Goal: Task Accomplishment & Management: Manage account settings

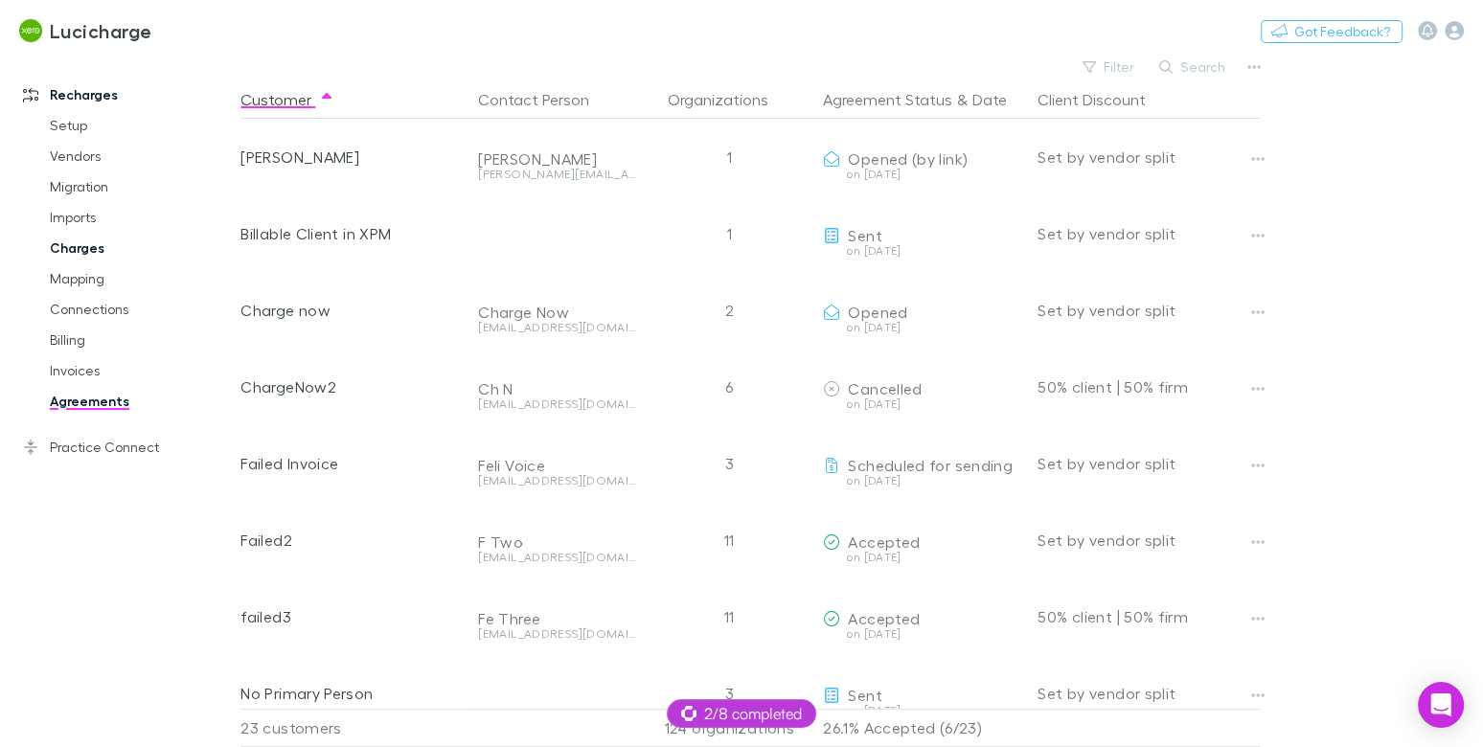
click at [90, 249] on link "Charges" at bounding box center [134, 248] width 206 height 31
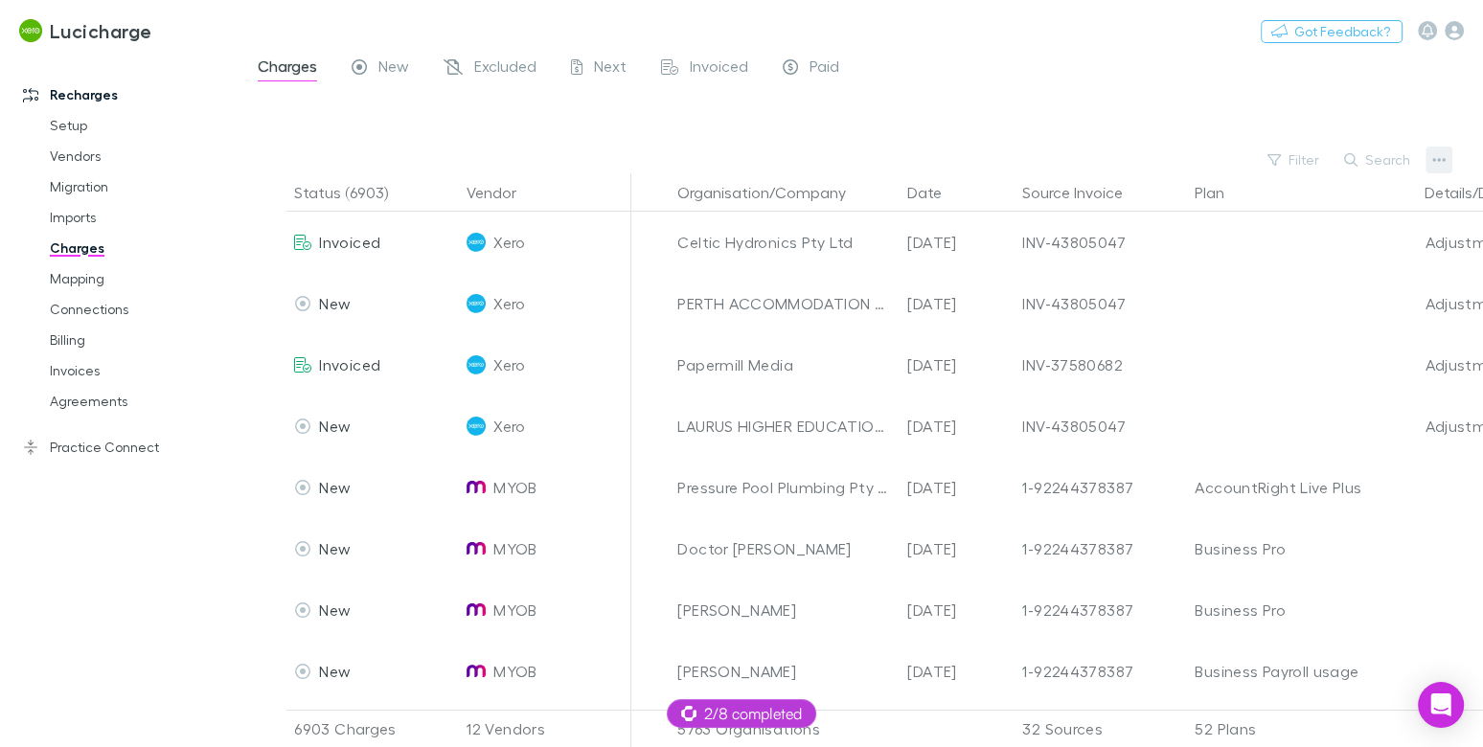
click at [1448, 161] on button "button" at bounding box center [1439, 160] width 27 height 27
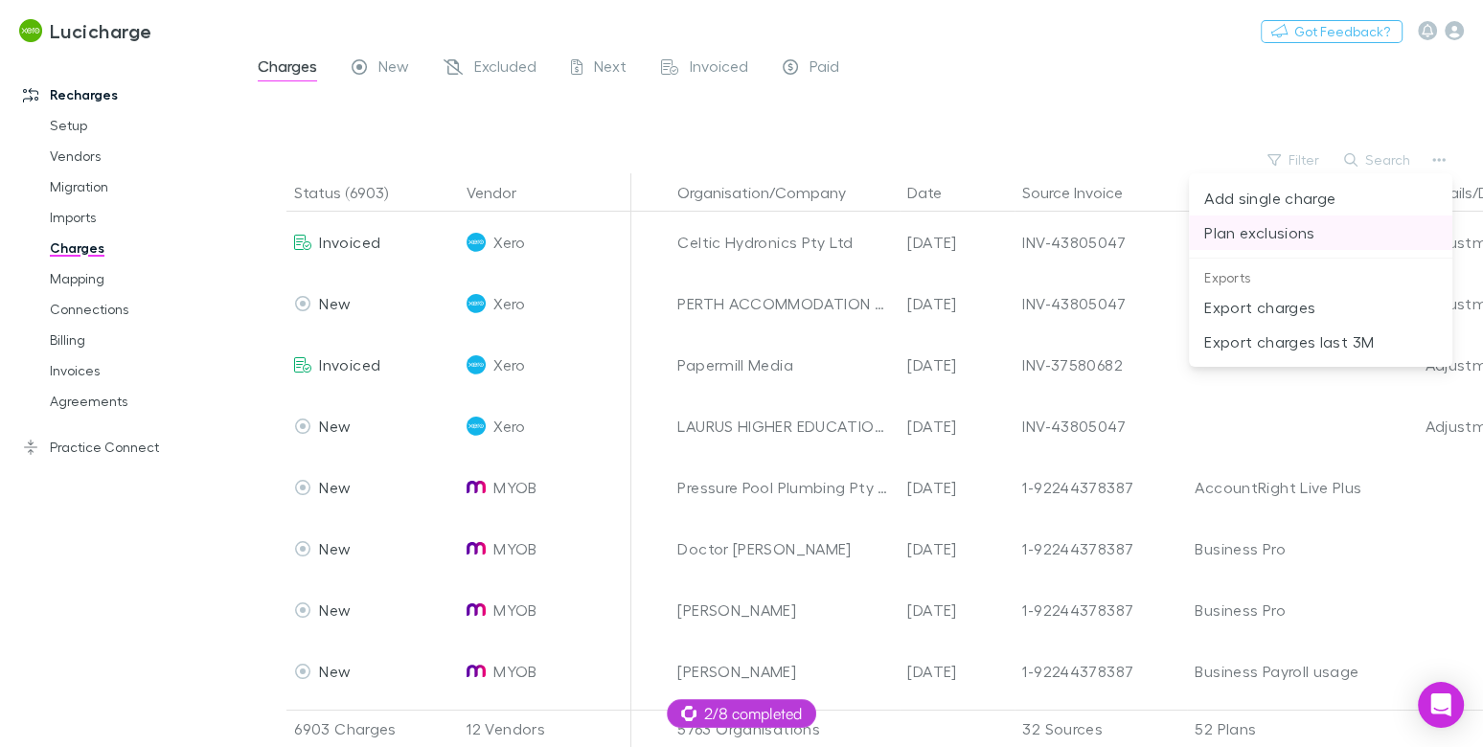
click at [1267, 245] on li "Plan exclusions" at bounding box center [1321, 233] width 264 height 34
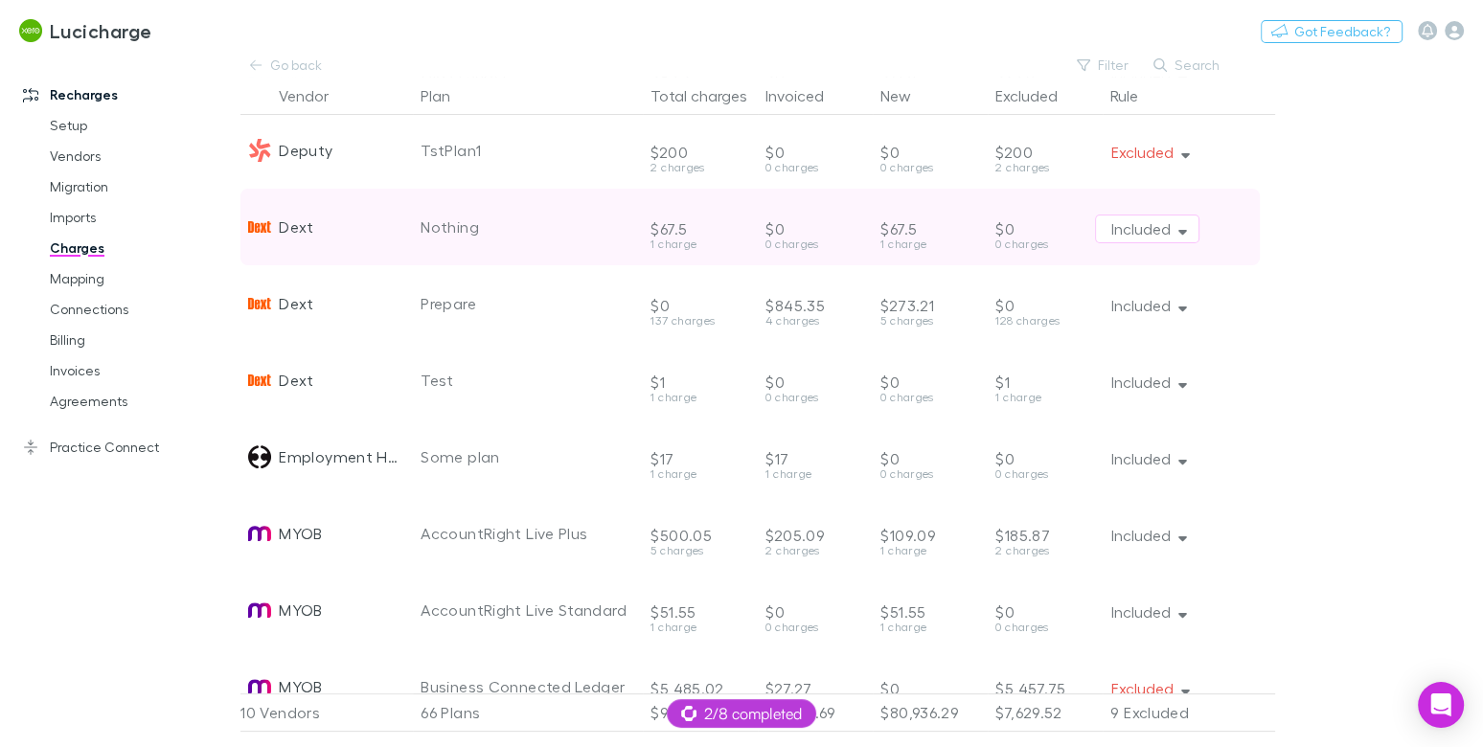
scroll to position [312, 0]
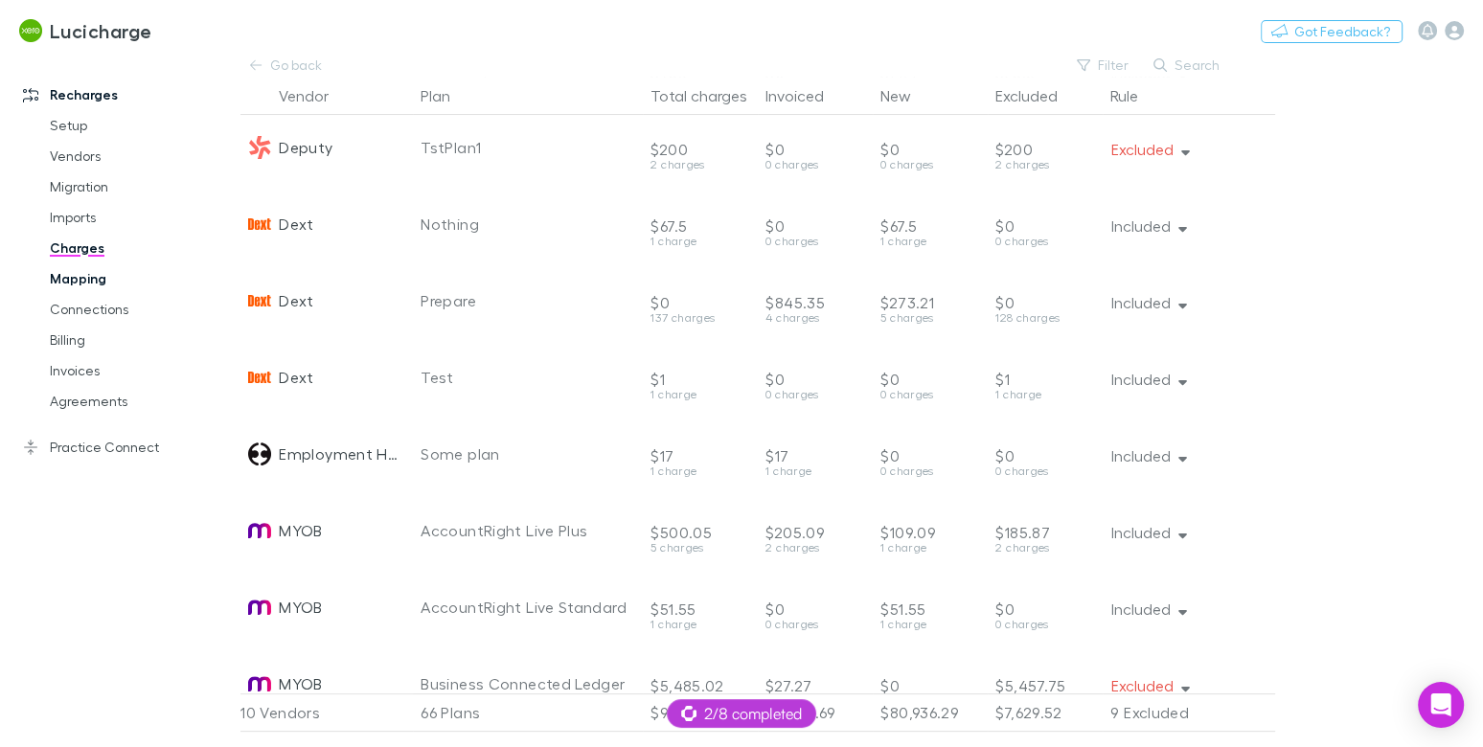
click at [71, 276] on link "Mapping" at bounding box center [134, 279] width 206 height 31
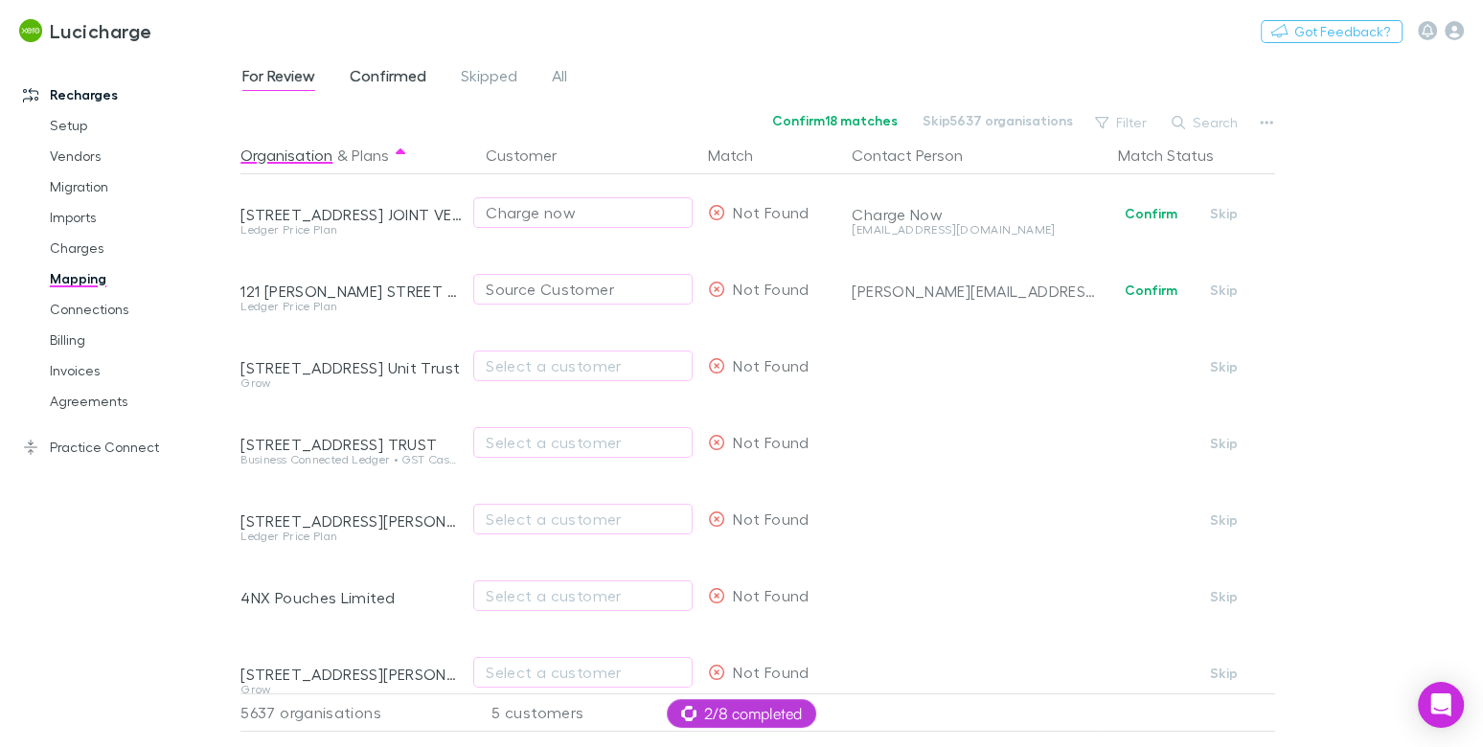
click at [395, 80] on span "Confirmed" at bounding box center [388, 78] width 77 height 25
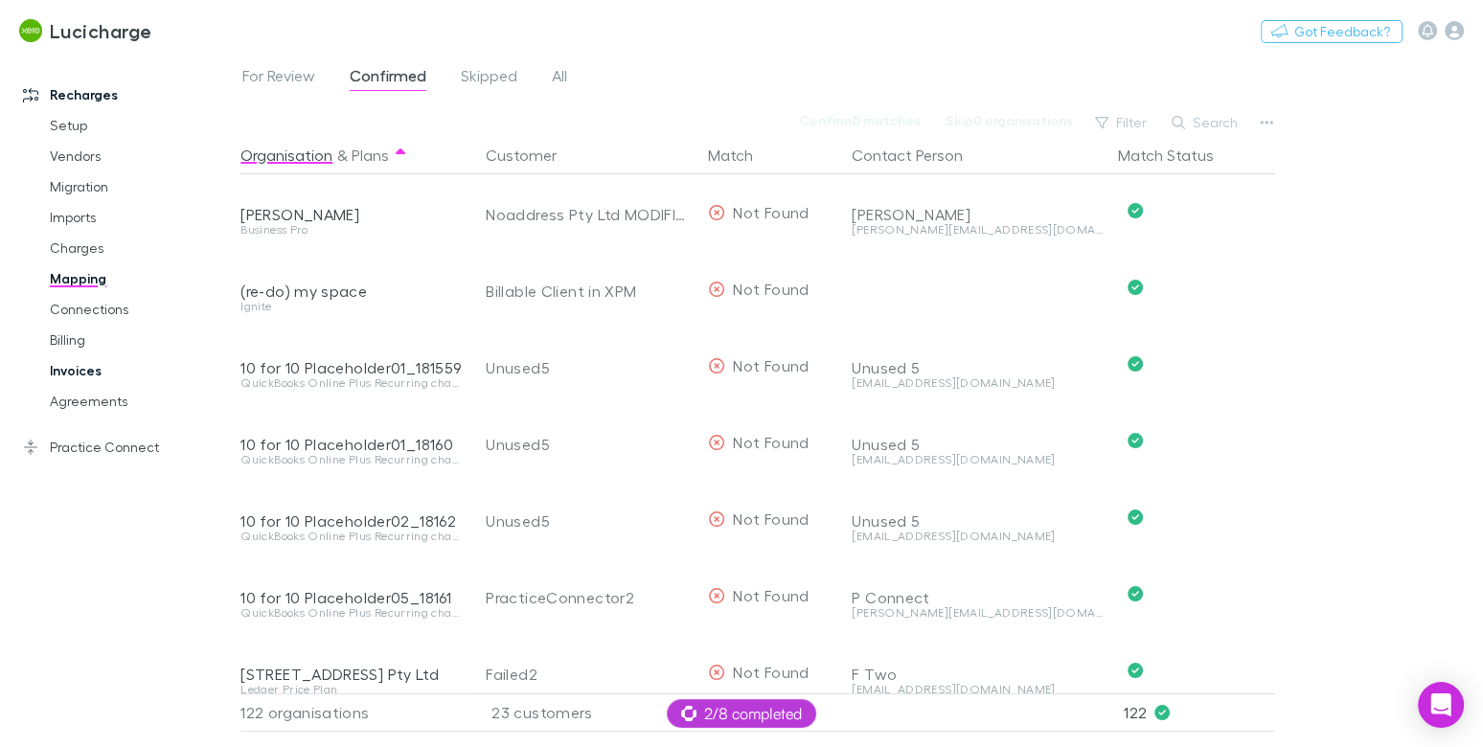
click at [83, 371] on link "Invoices" at bounding box center [134, 371] width 206 height 31
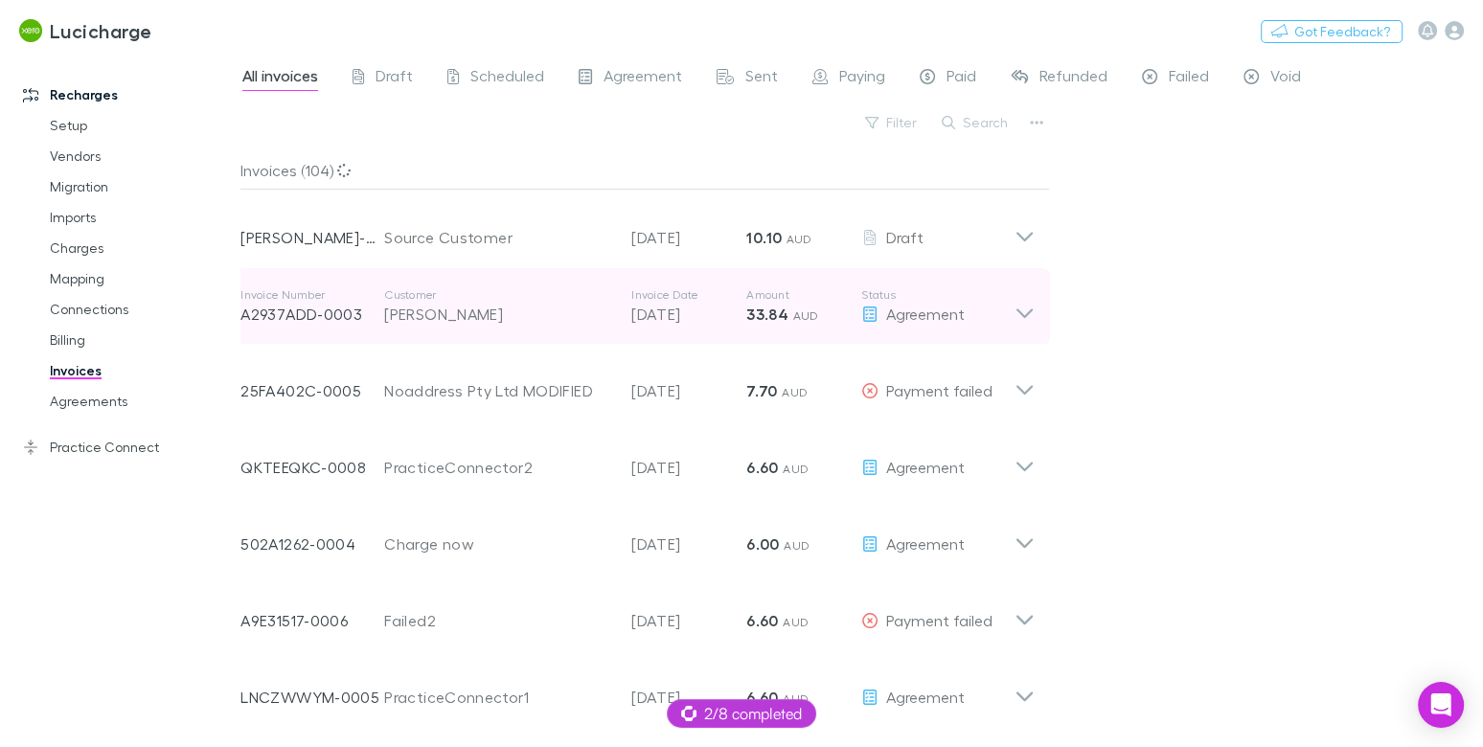
click at [471, 310] on div "[PERSON_NAME]" at bounding box center [498, 314] width 228 height 23
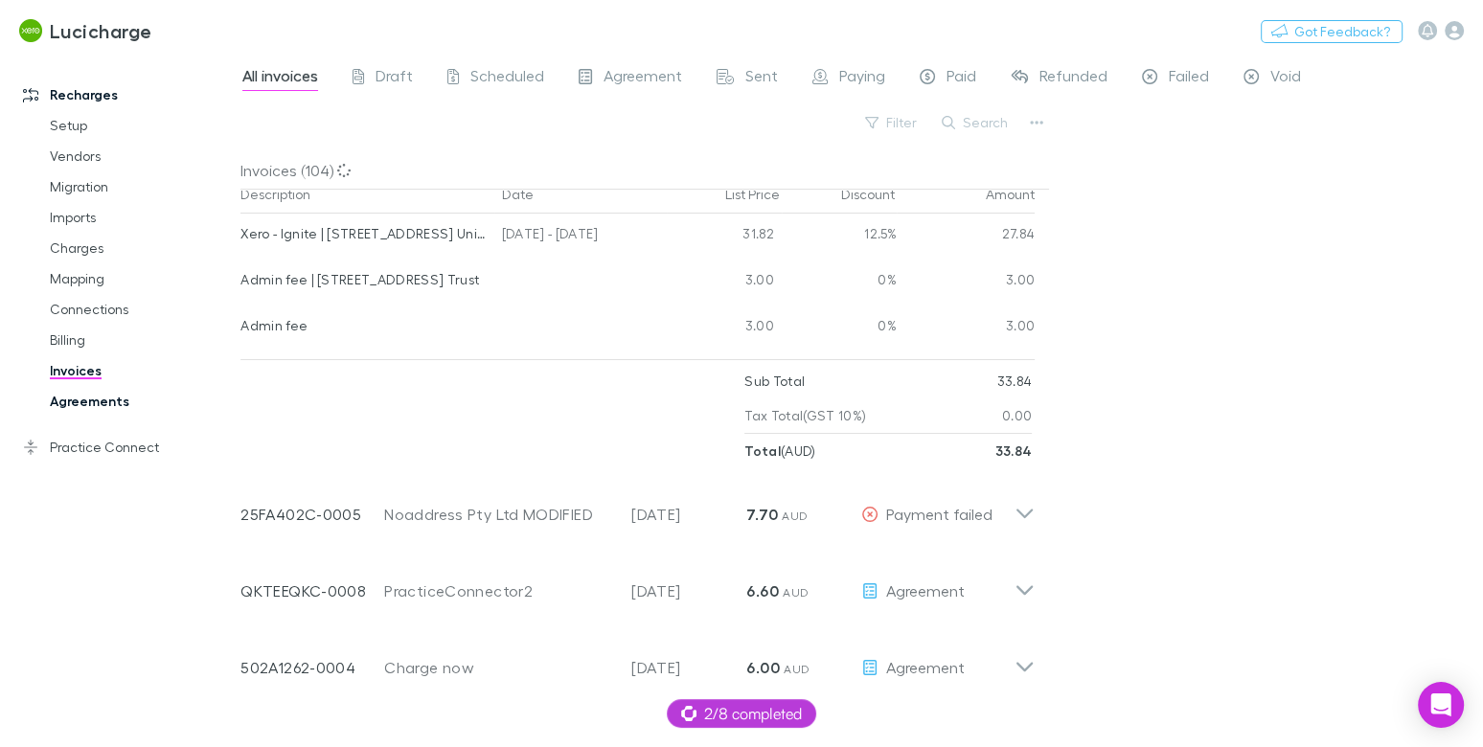
scroll to position [361, 0]
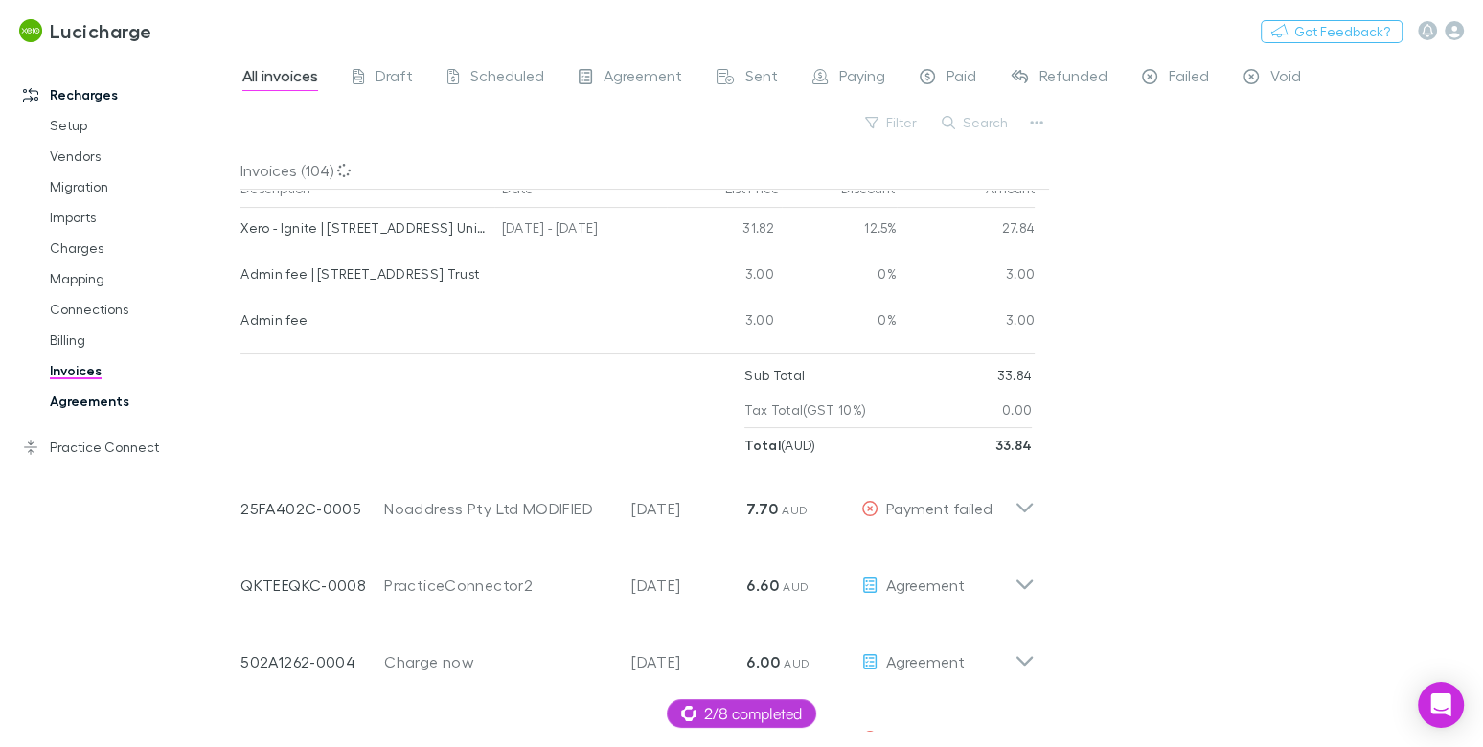
click at [112, 397] on link "Agreements" at bounding box center [134, 401] width 206 height 31
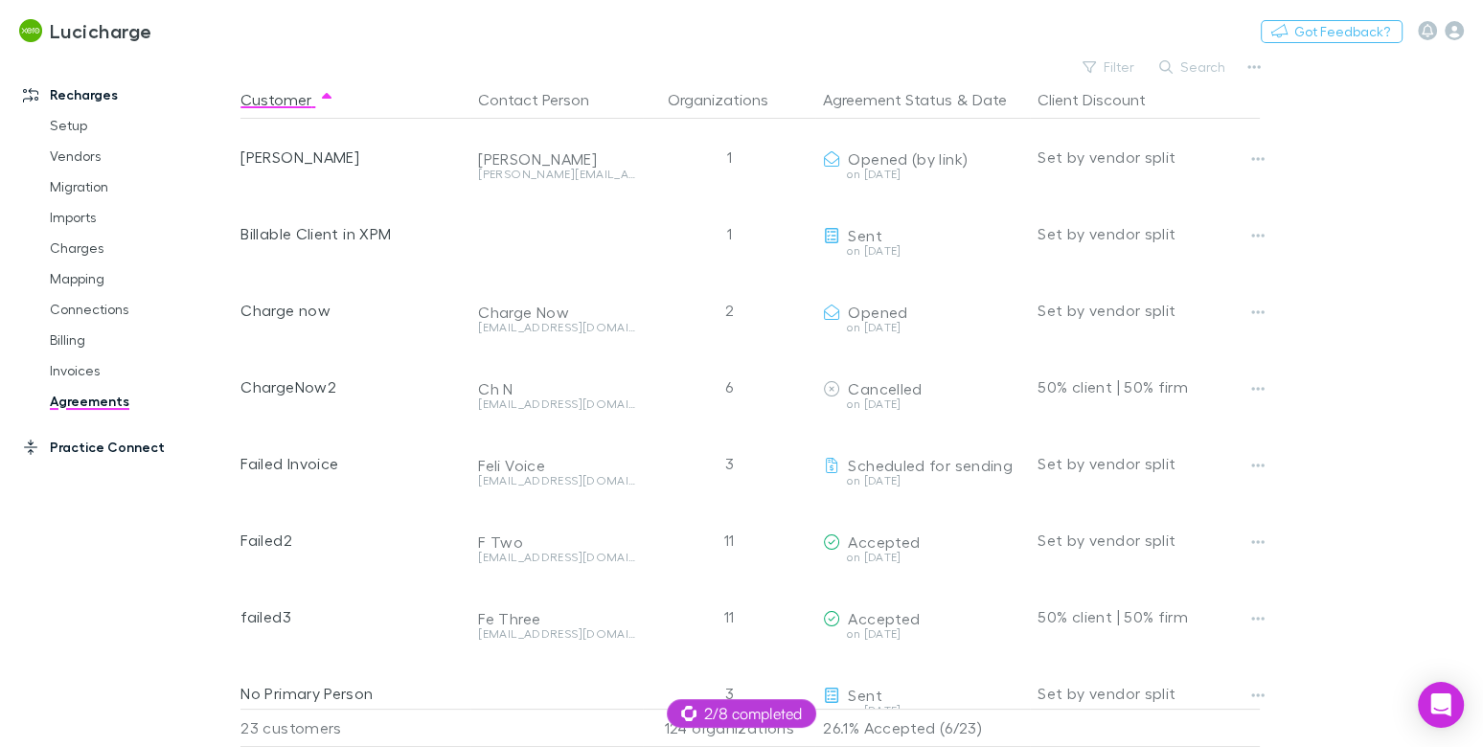
click at [134, 456] on link "Practice Connect" at bounding box center [120, 447] width 233 height 31
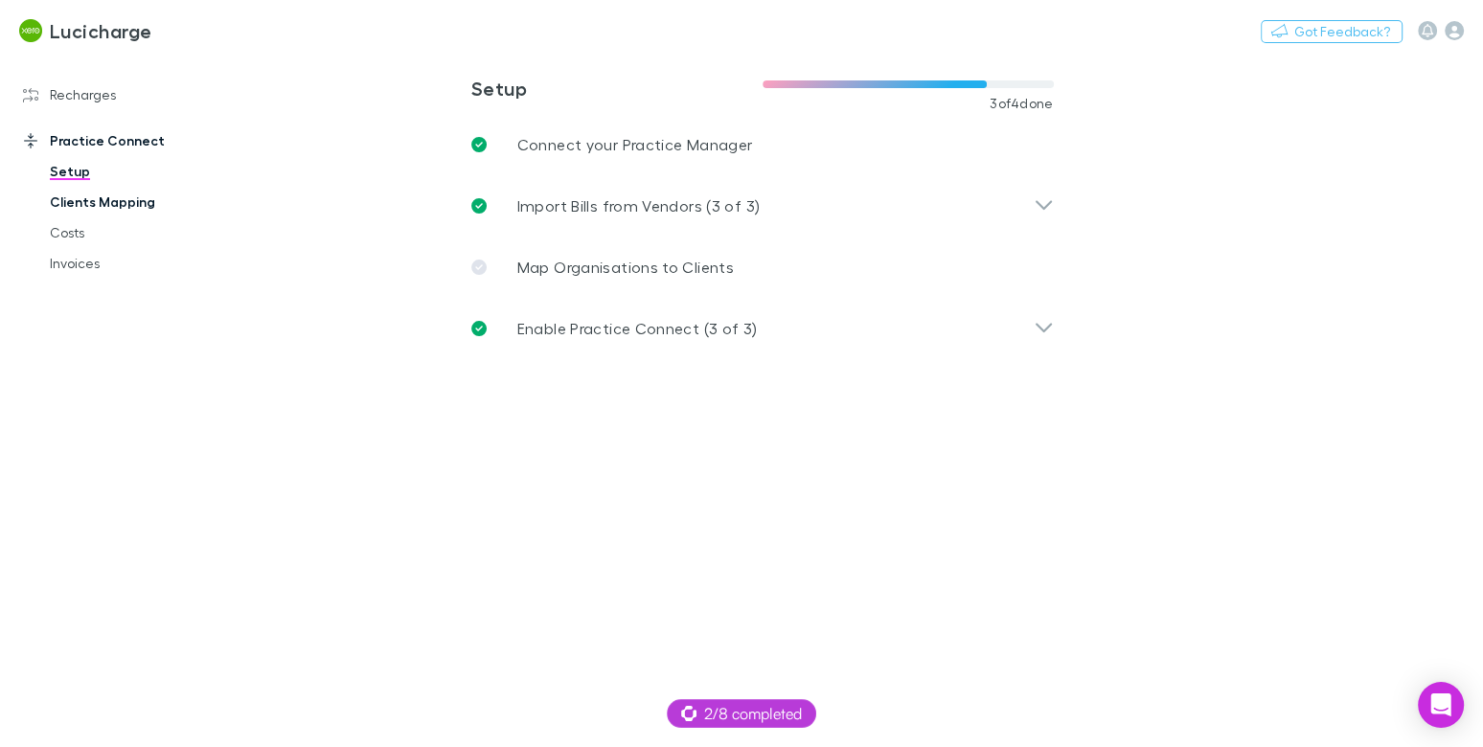
click at [121, 205] on link "Clients Mapping" at bounding box center [134, 202] width 206 height 31
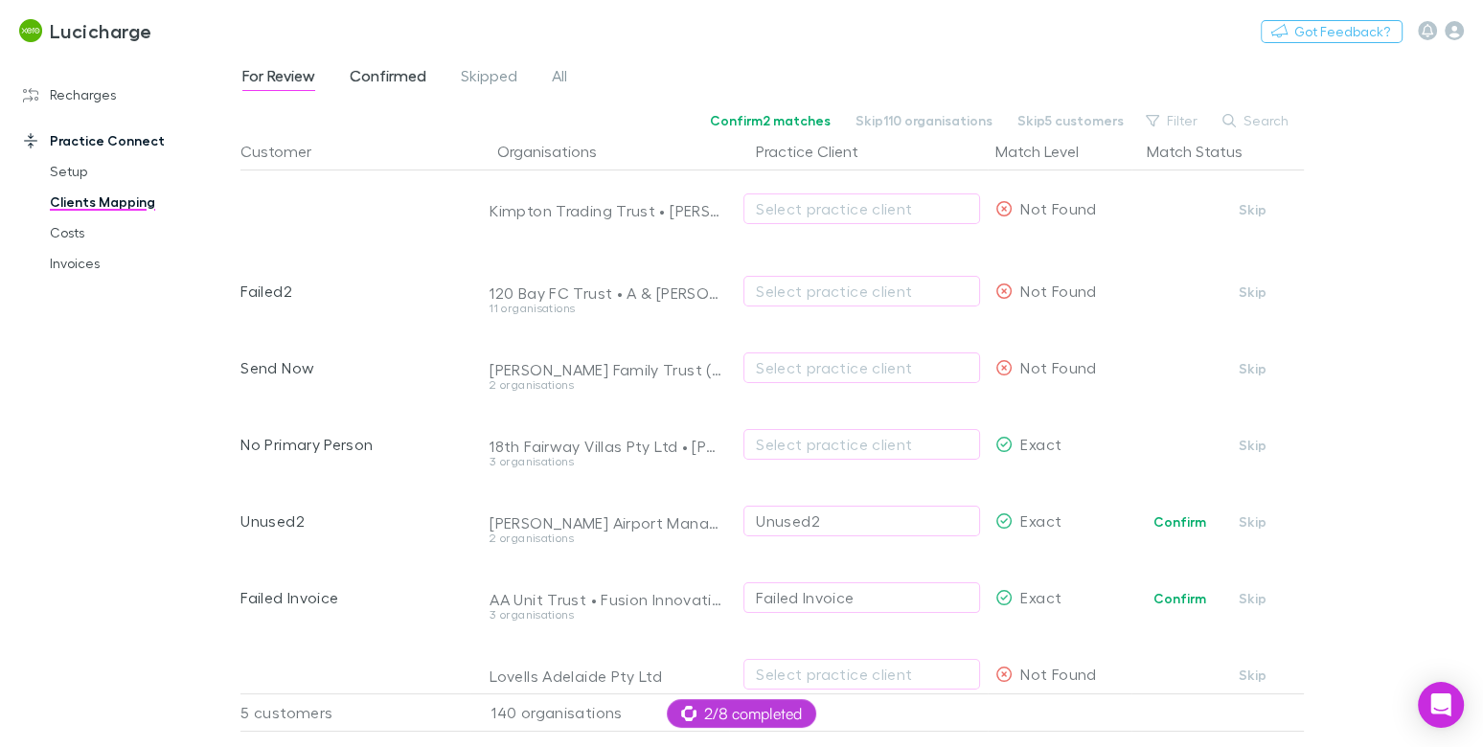
click at [373, 81] on span "Confirmed" at bounding box center [388, 78] width 77 height 25
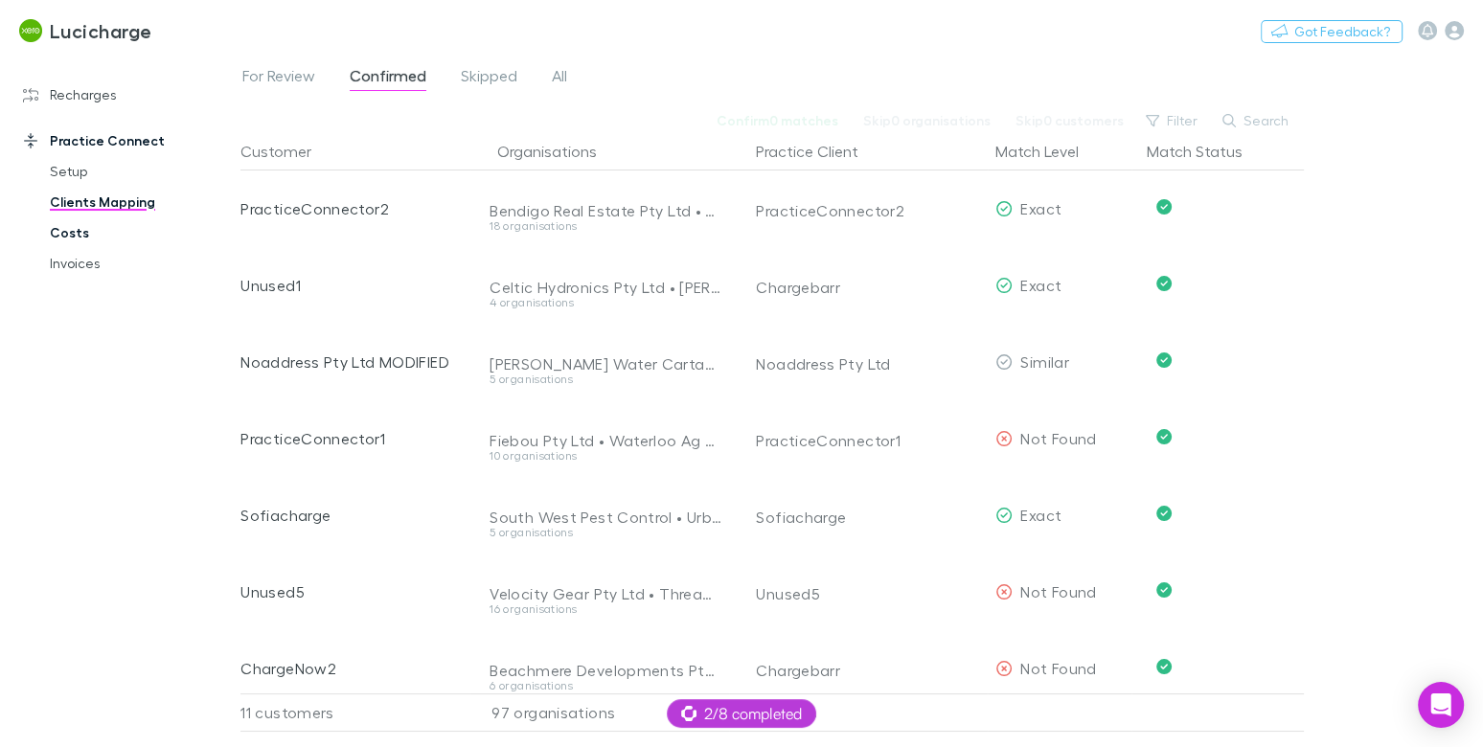
click at [40, 239] on link "Costs" at bounding box center [134, 233] width 206 height 31
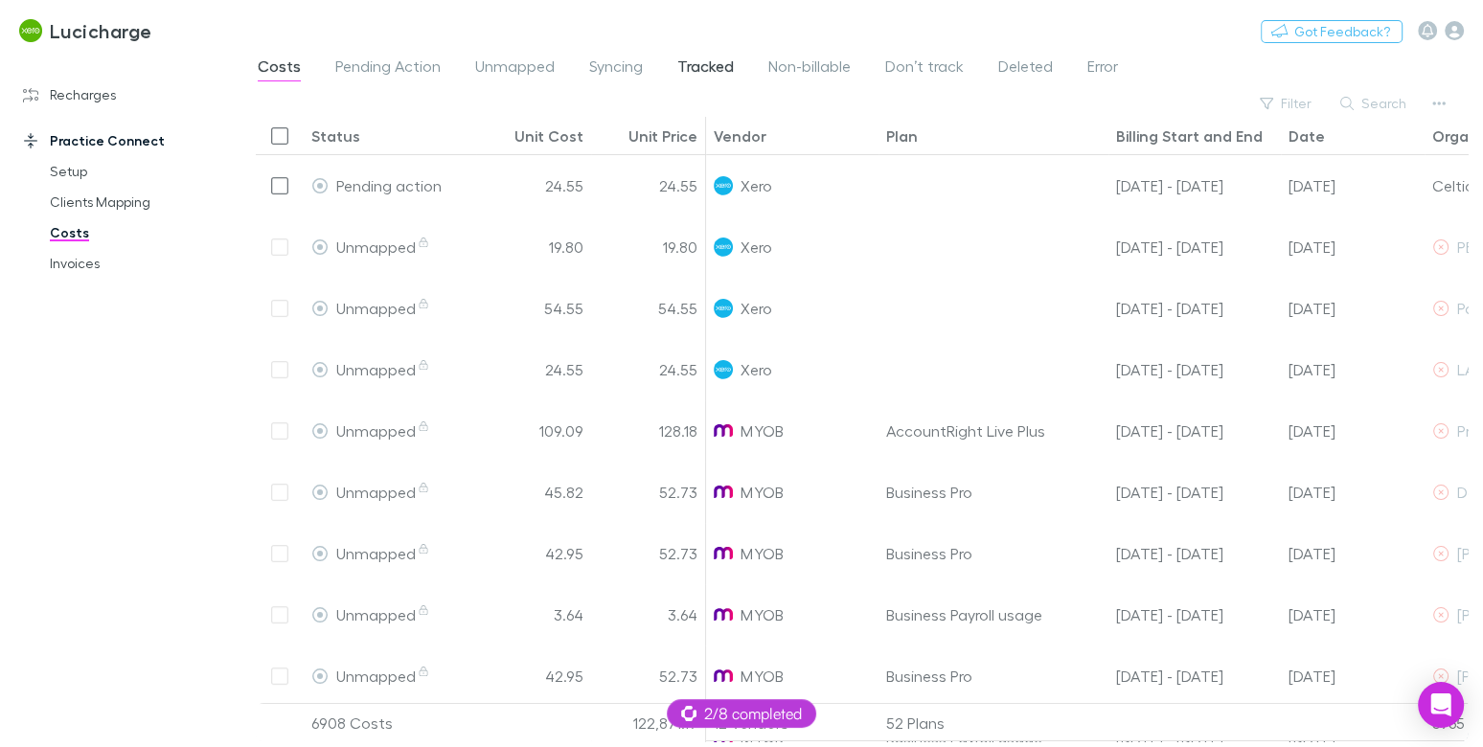
click at [697, 70] on span "Tracked" at bounding box center [706, 69] width 57 height 25
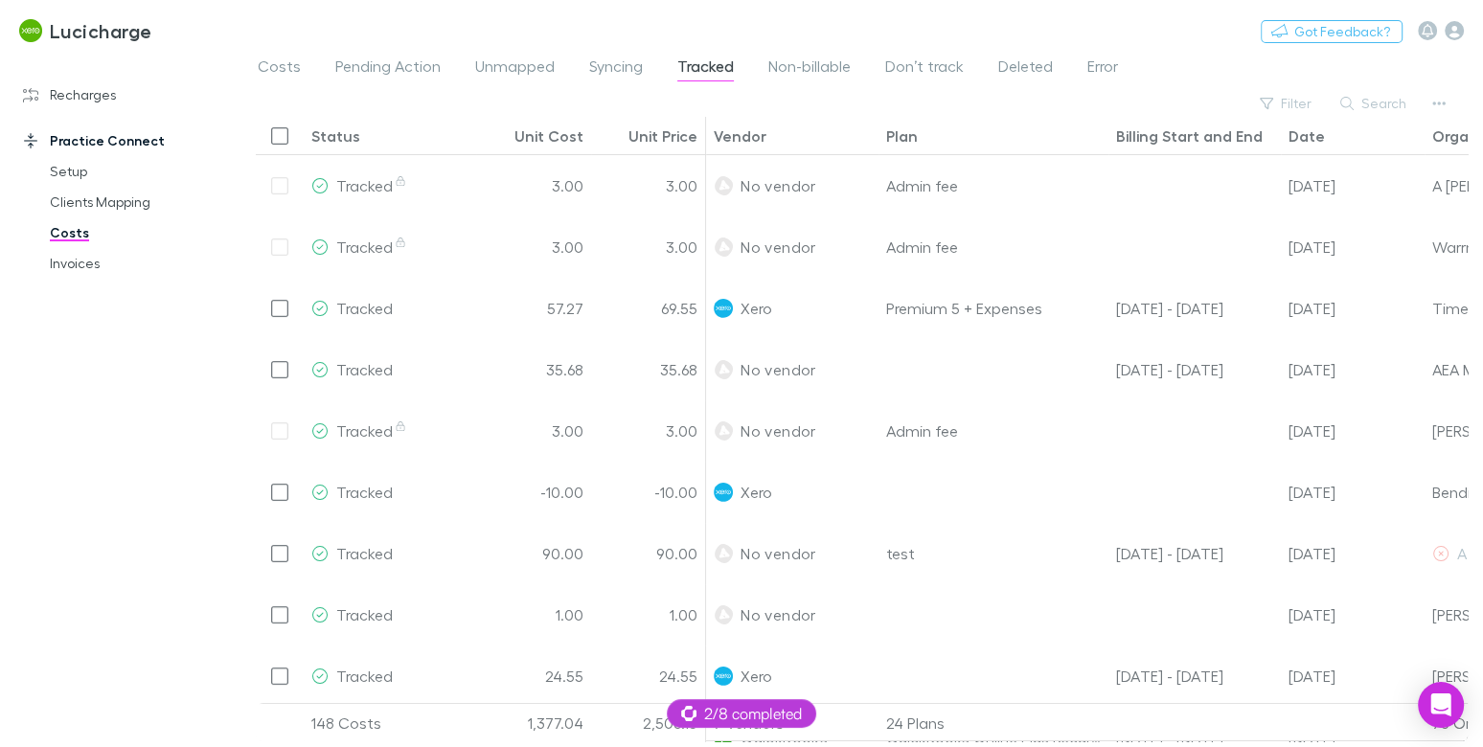
click at [700, 65] on span "Tracked" at bounding box center [706, 69] width 57 height 25
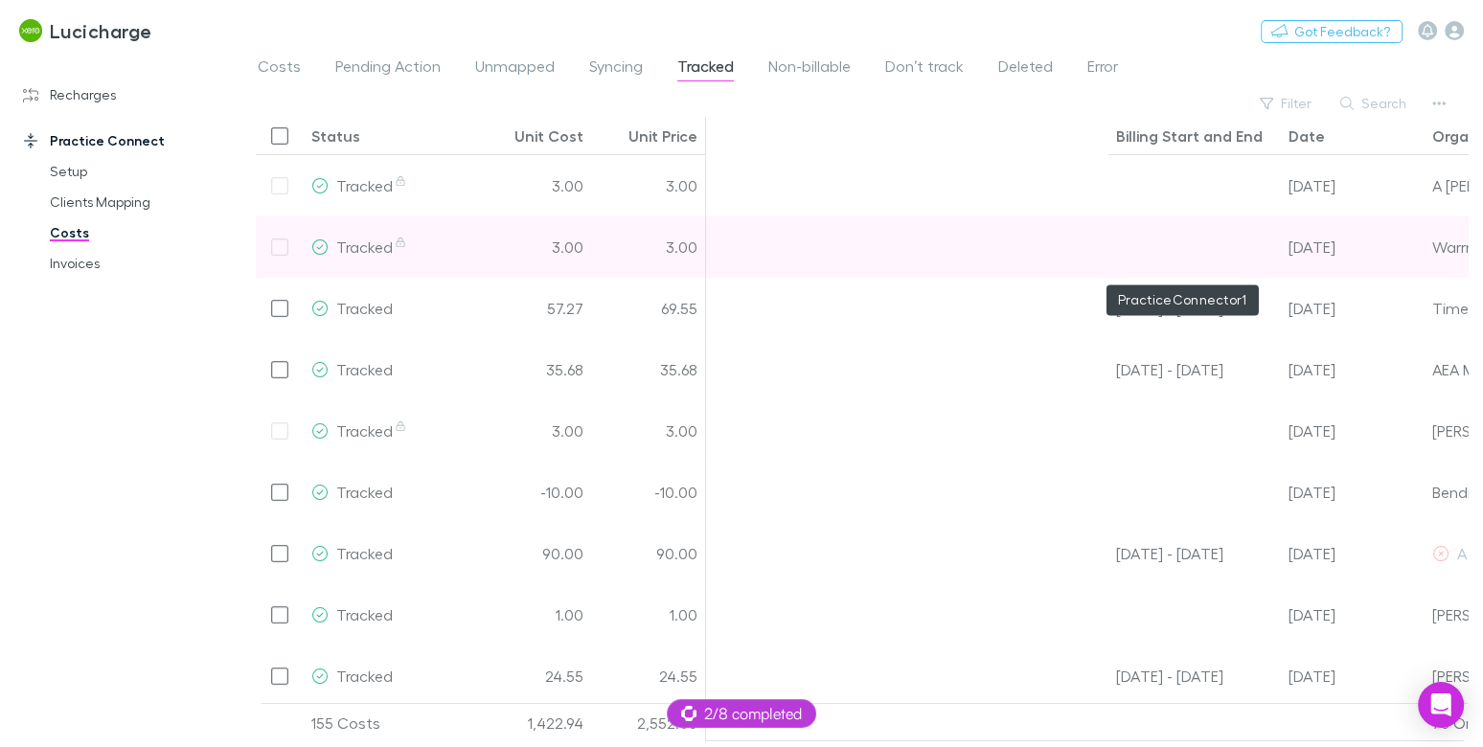
scroll to position [0, 532]
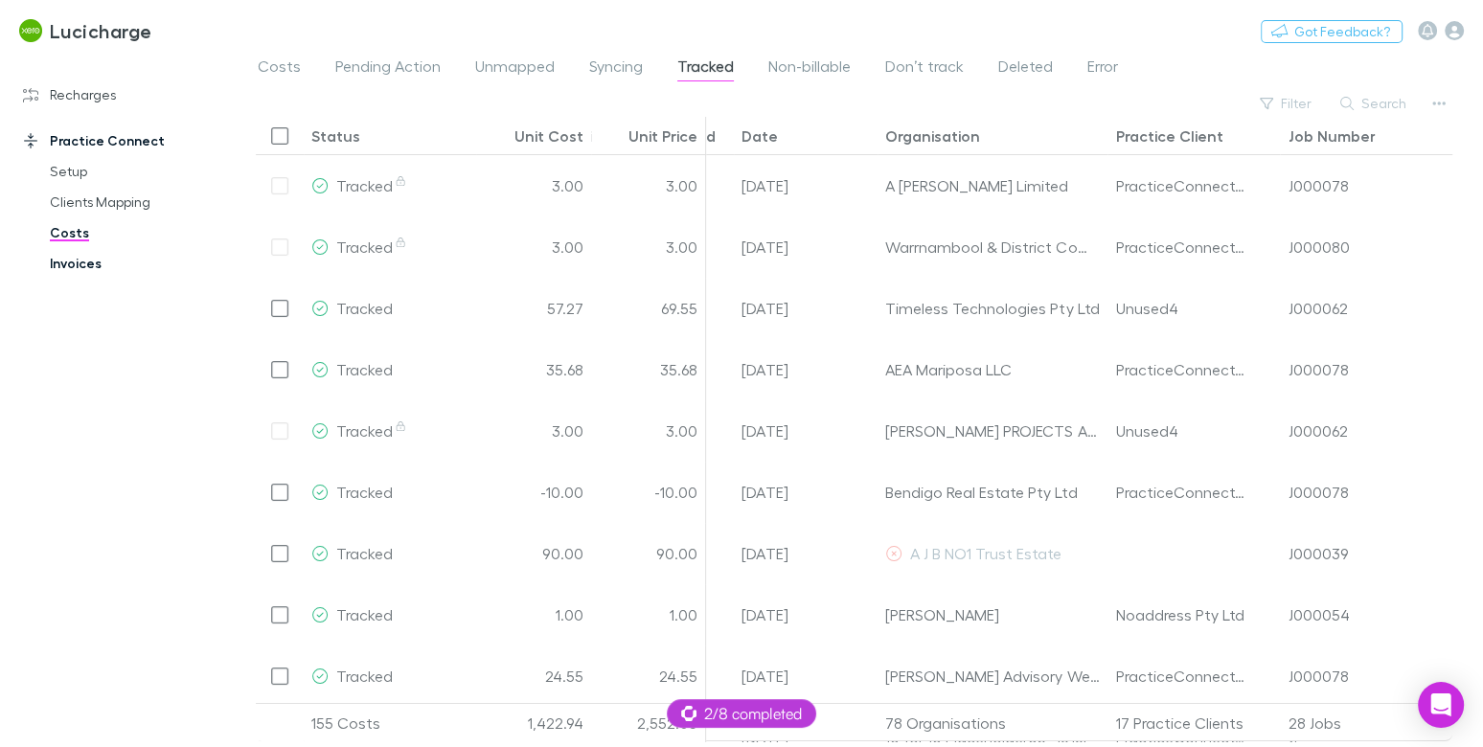
click at [59, 266] on link "Invoices" at bounding box center [134, 263] width 206 height 31
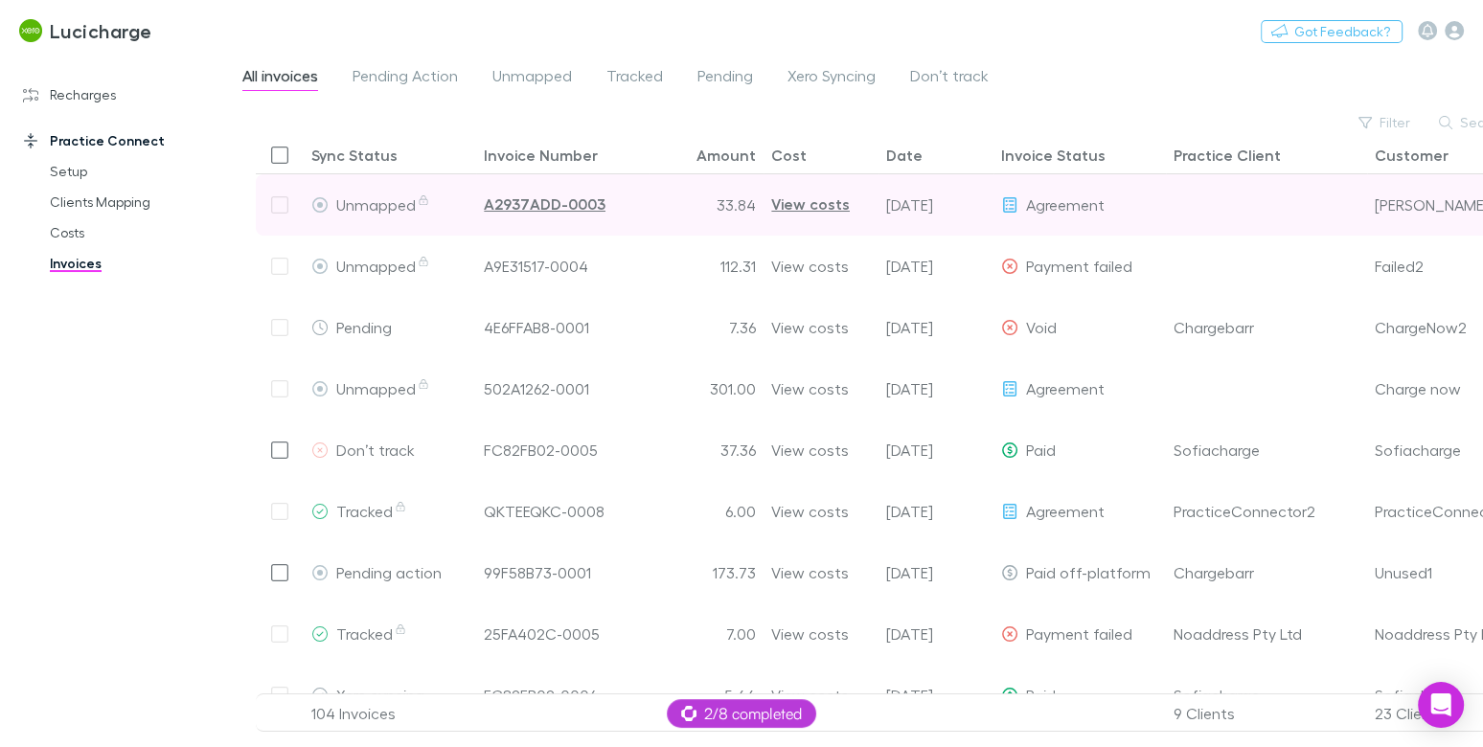
scroll to position [0, 174]
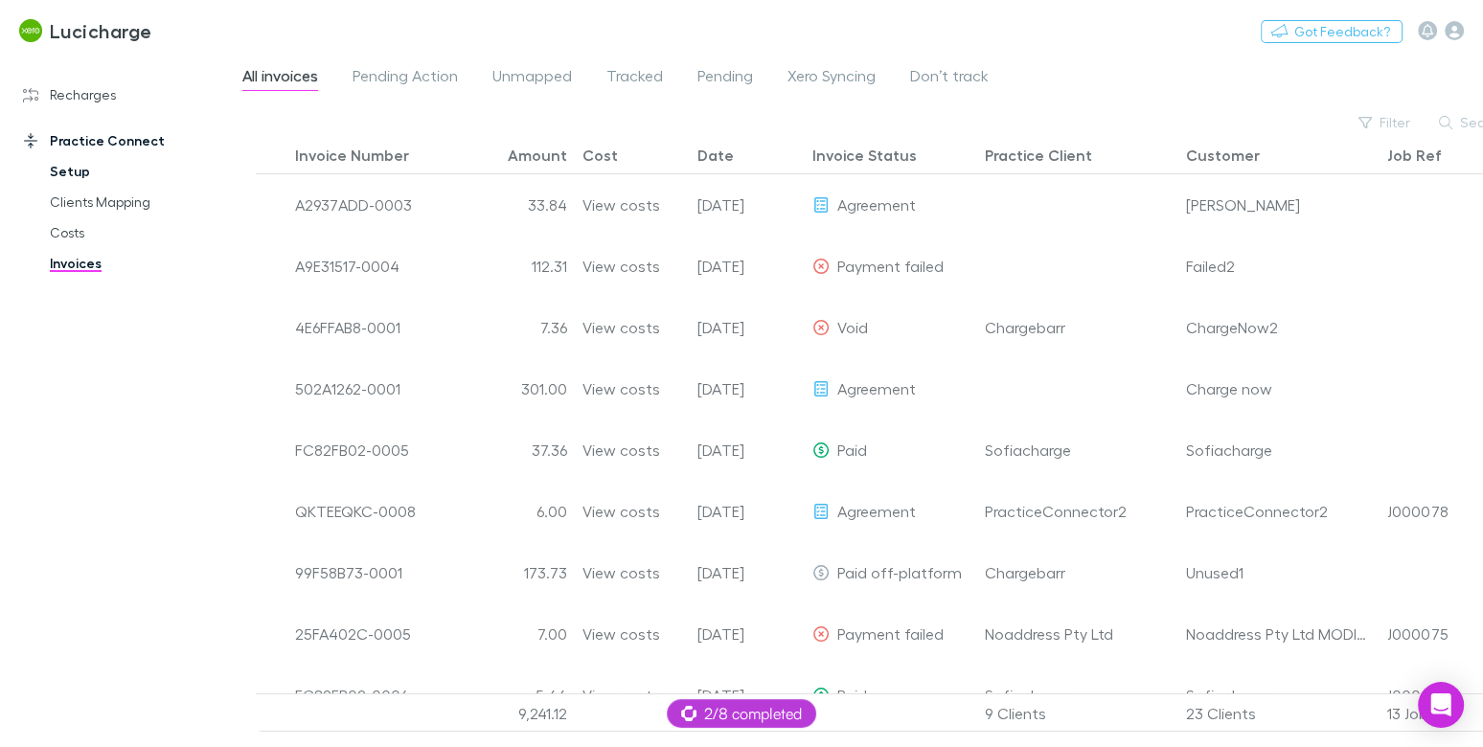
click at [84, 173] on link "Setup" at bounding box center [134, 171] width 206 height 31
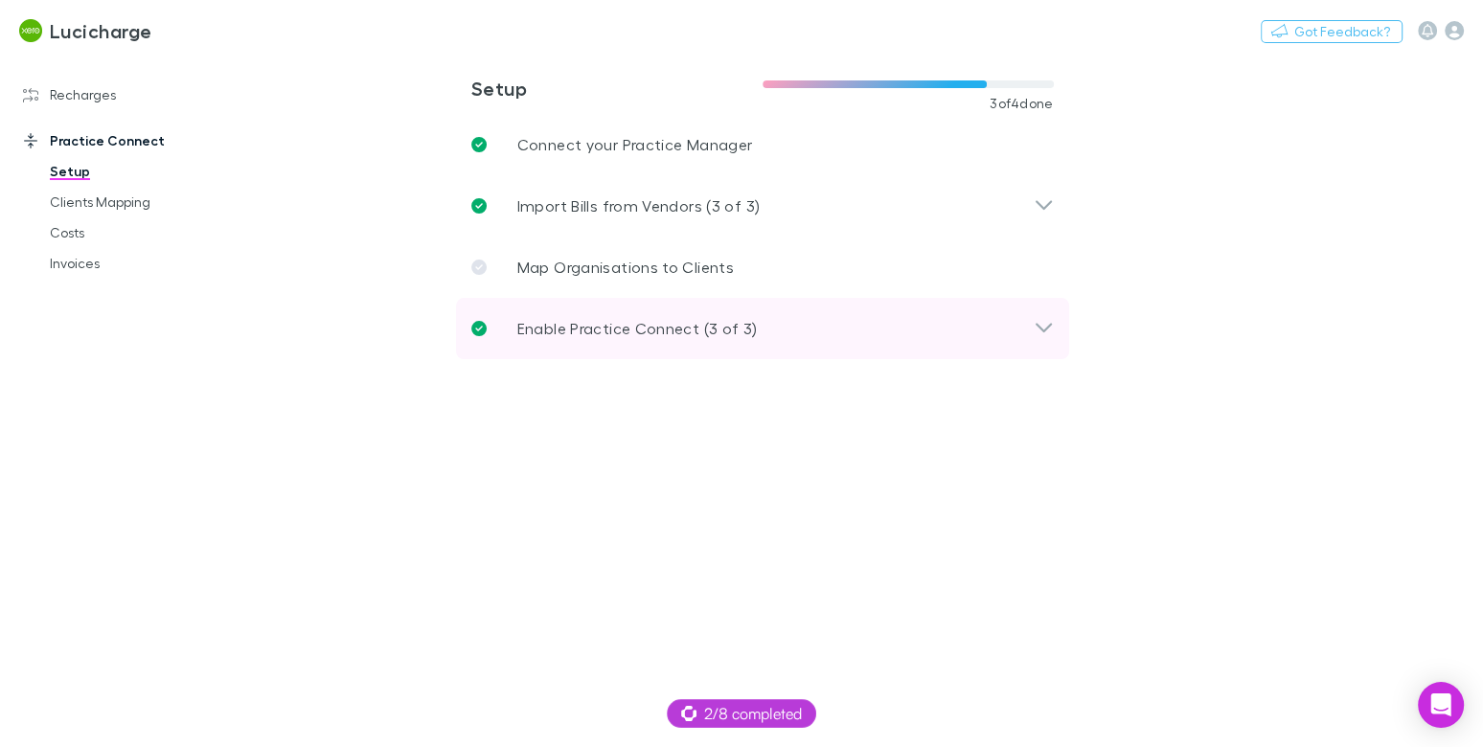
drag, startPoint x: 709, startPoint y: 320, endPoint x: 817, endPoint y: 354, distance: 113.4
click at [709, 320] on p "Enable Practice Connect (3 of 3)" at bounding box center [637, 328] width 241 height 23
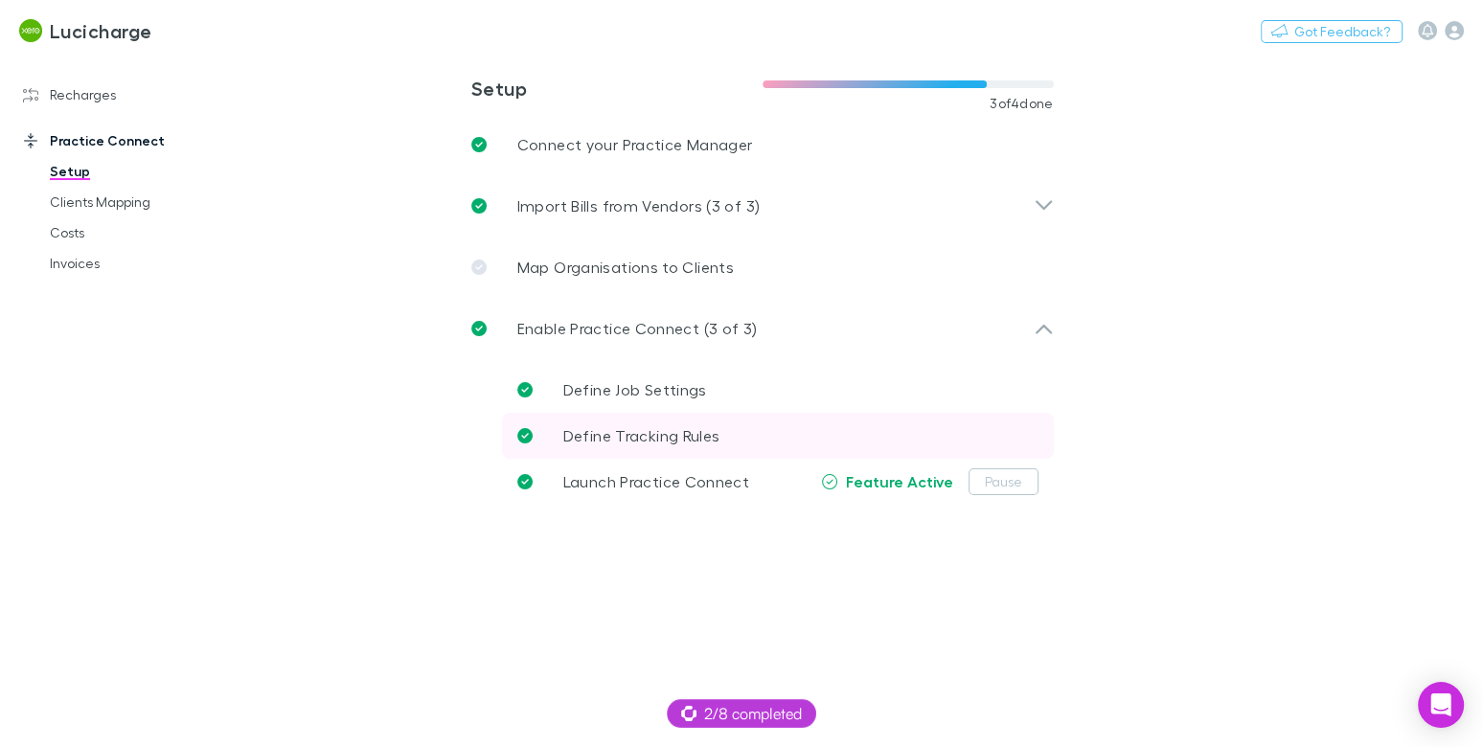
click at [738, 440] on link "Define Tracking Rules" at bounding box center [778, 436] width 552 height 46
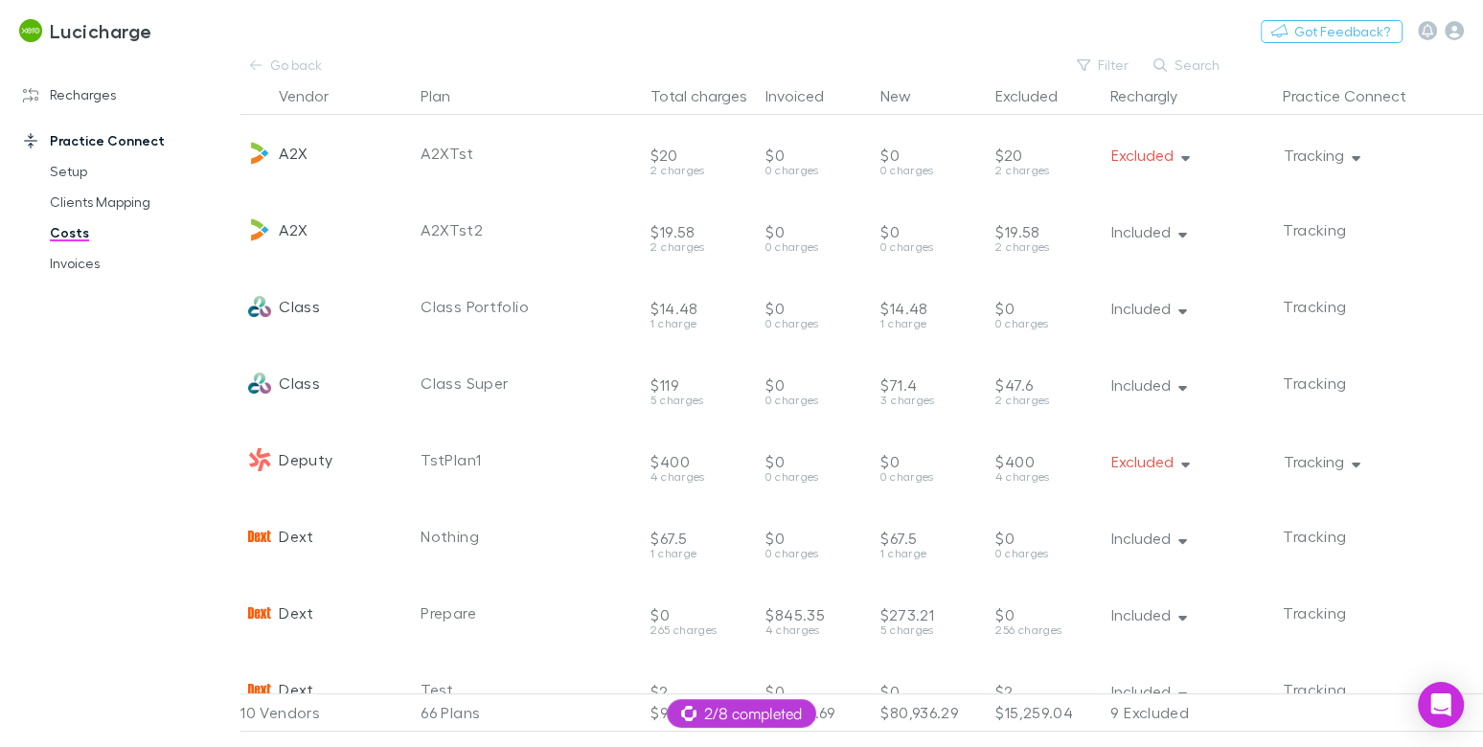
click at [1344, 156] on button "Tracking" at bounding box center [1320, 155] width 105 height 29
click at [1022, 37] on div at bounding box center [741, 373] width 1483 height 747
click at [101, 90] on link "Recharges" at bounding box center [120, 95] width 233 height 31
click at [97, 97] on link "Recharges" at bounding box center [120, 95] width 233 height 31
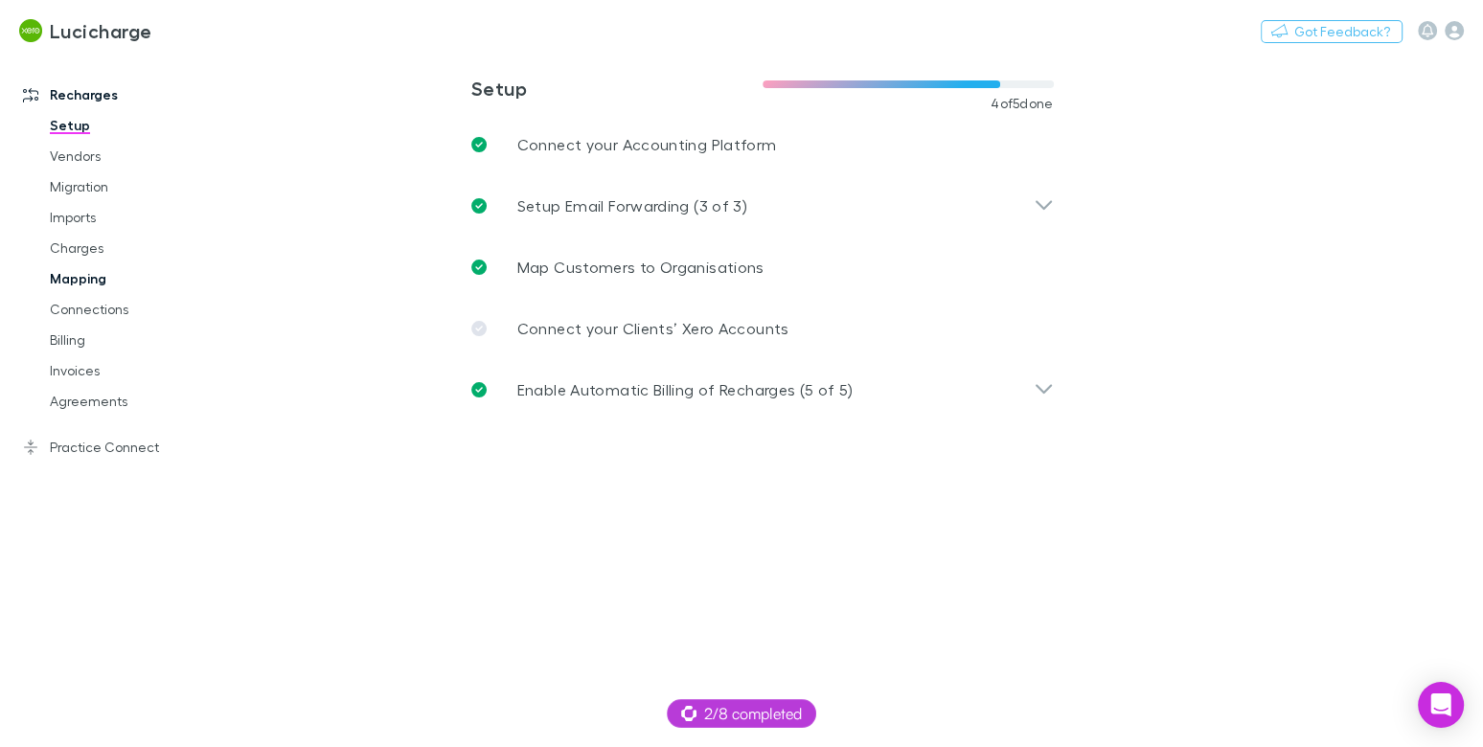
click at [93, 287] on link "Mapping" at bounding box center [134, 279] width 206 height 31
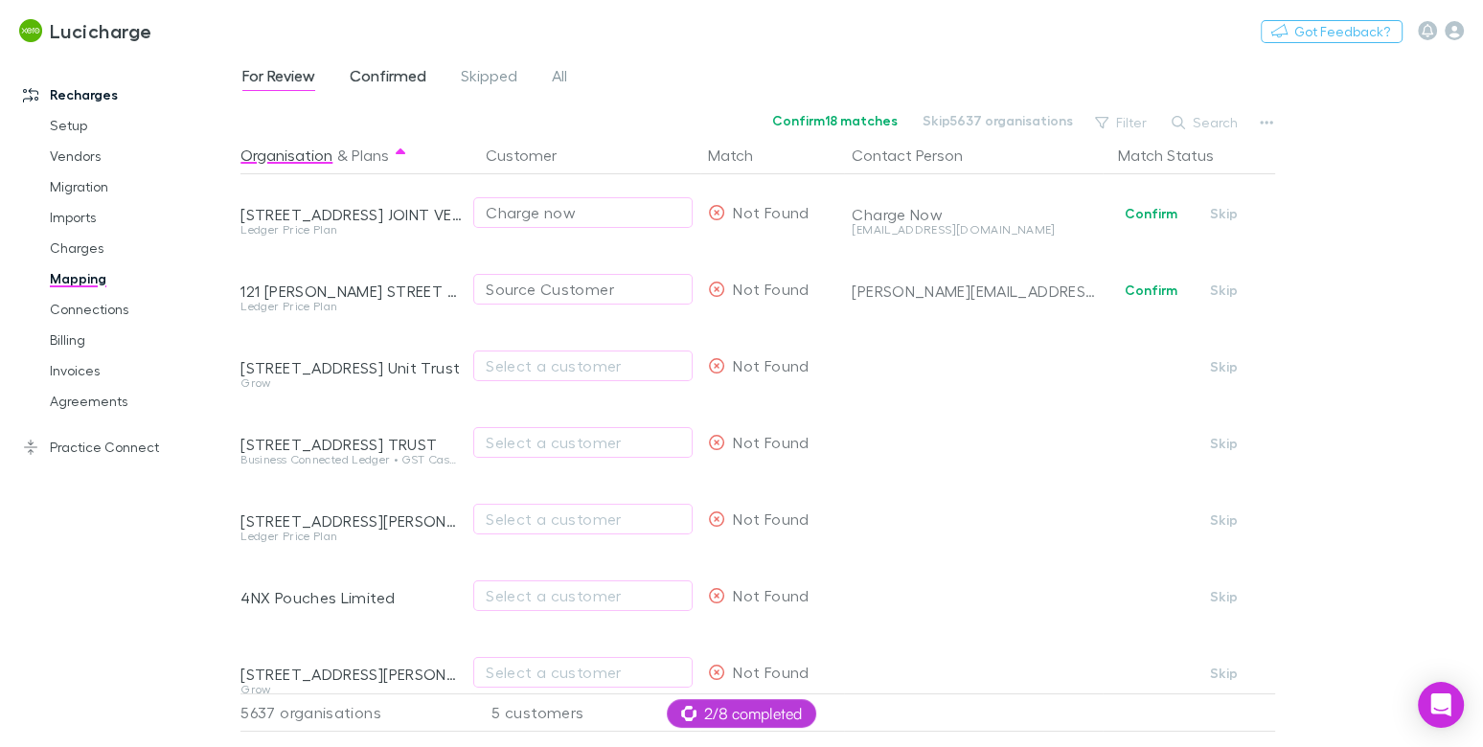
click at [356, 68] on span "Confirmed" at bounding box center [388, 78] width 77 height 25
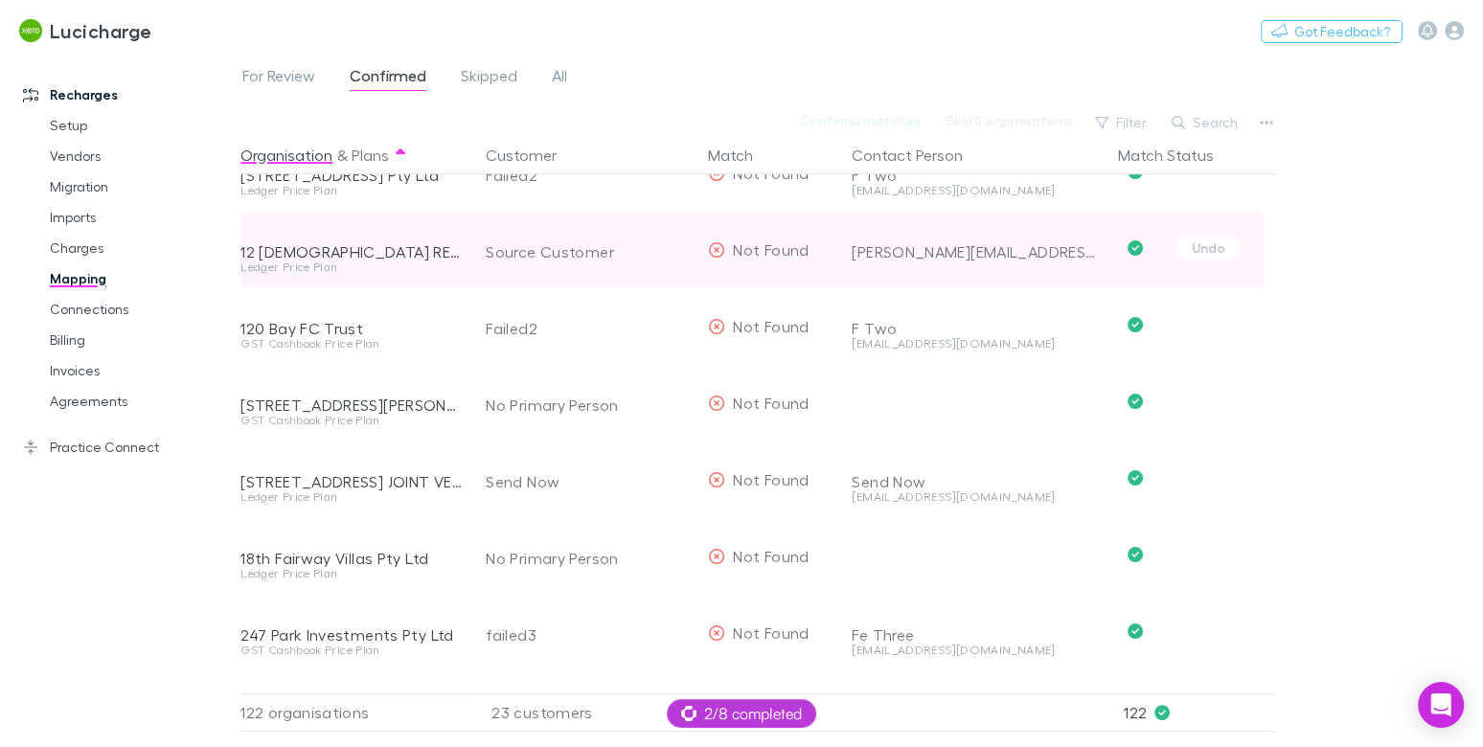
scroll to position [503, 0]
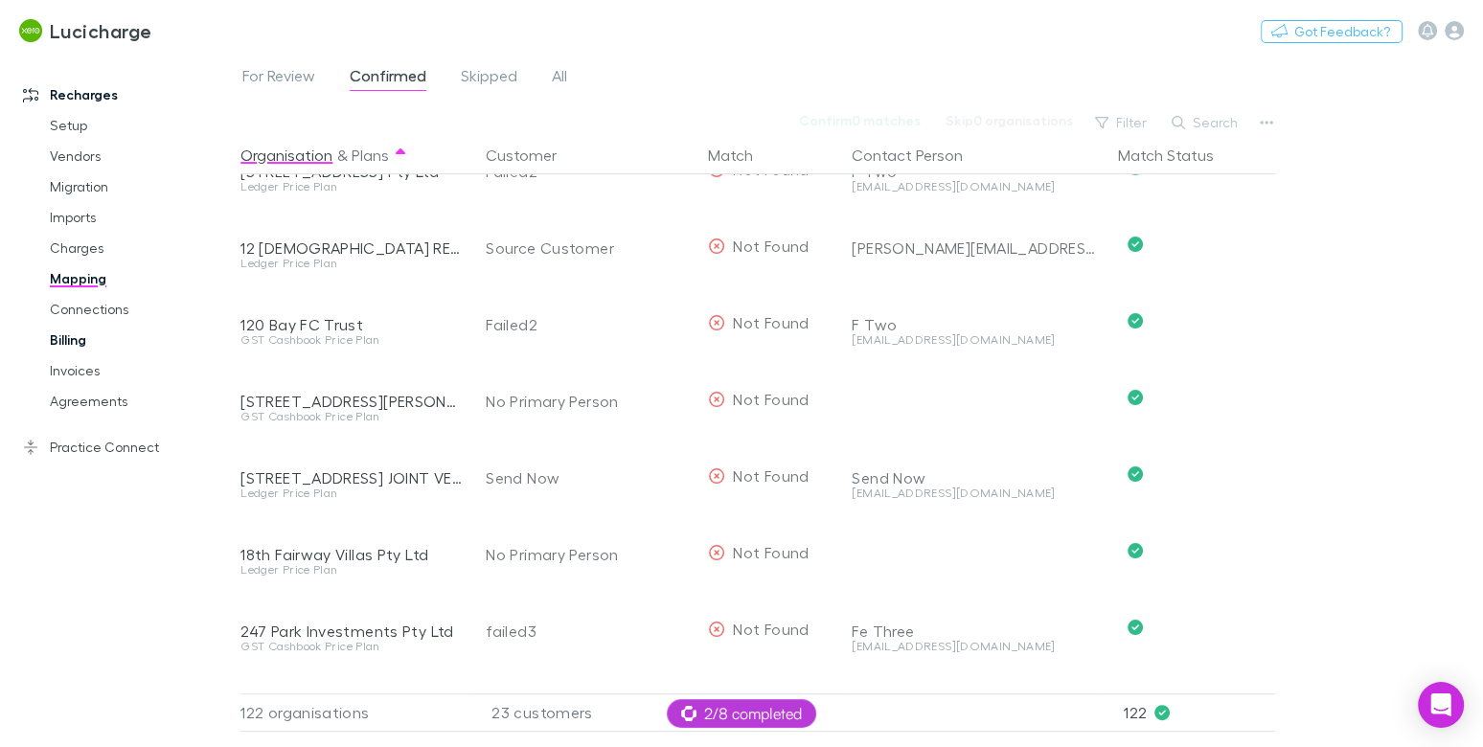
click at [80, 347] on link "Billing" at bounding box center [134, 340] width 206 height 31
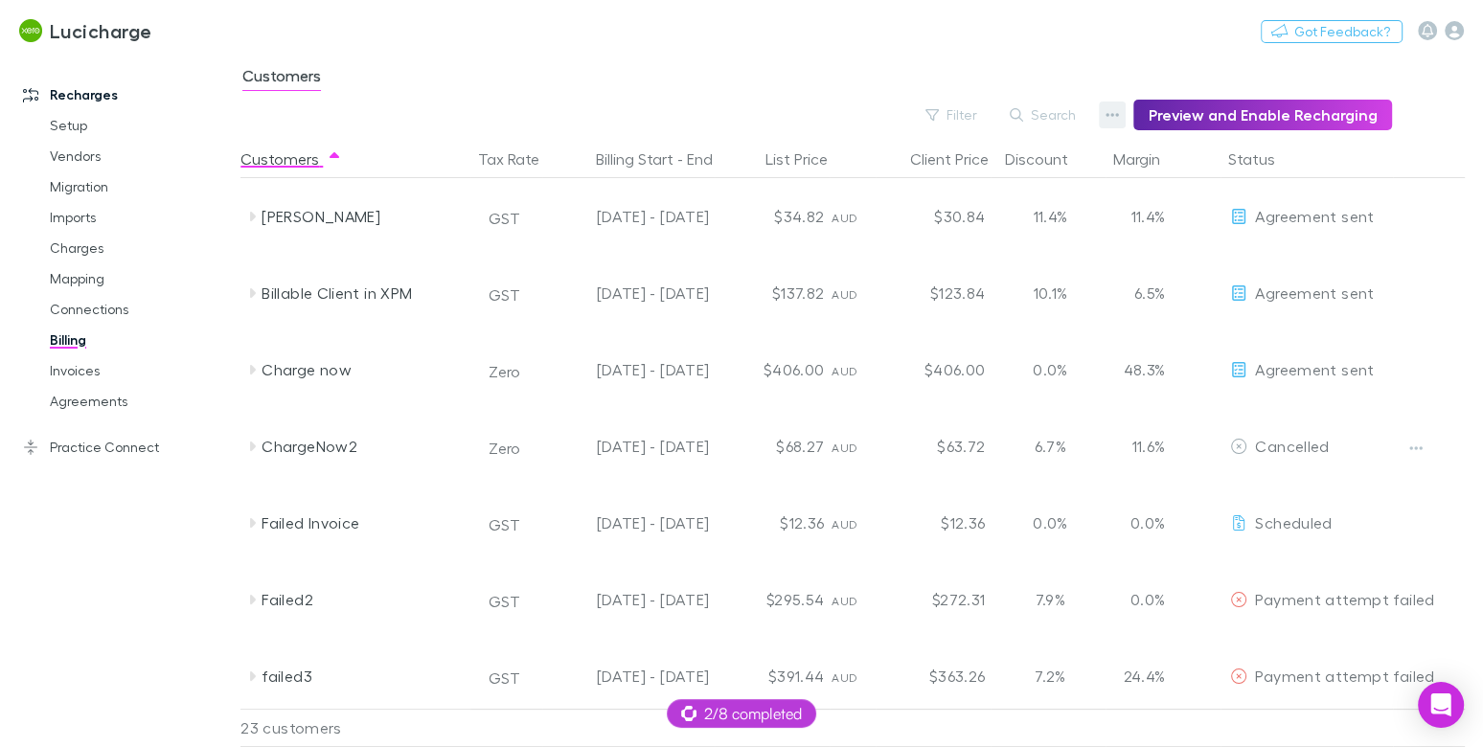
click at [1126, 114] on button "button" at bounding box center [1112, 115] width 27 height 27
click at [956, 183] on p "Discount Split" at bounding box center [1003, 177] width 233 height 23
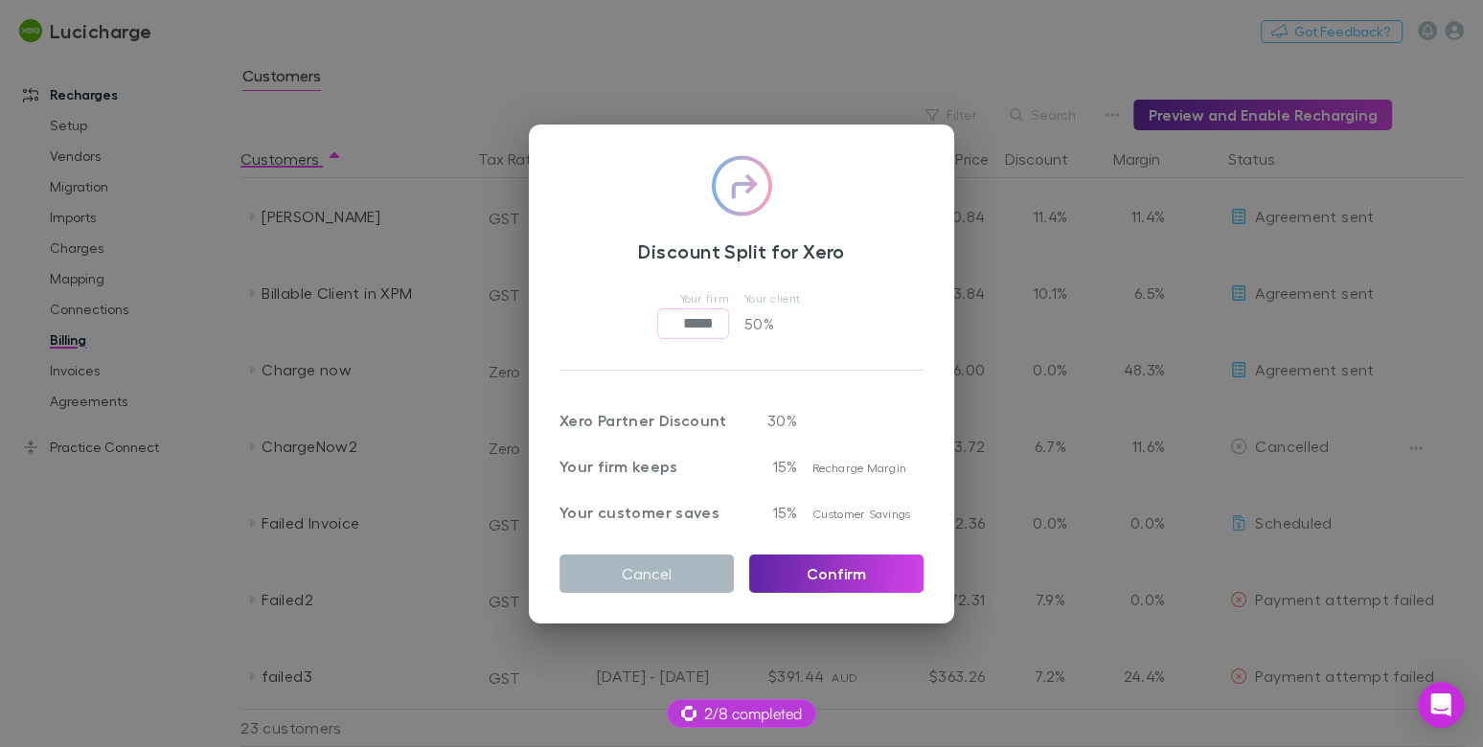
click at [653, 565] on button "Cancel" at bounding box center [647, 574] width 174 height 38
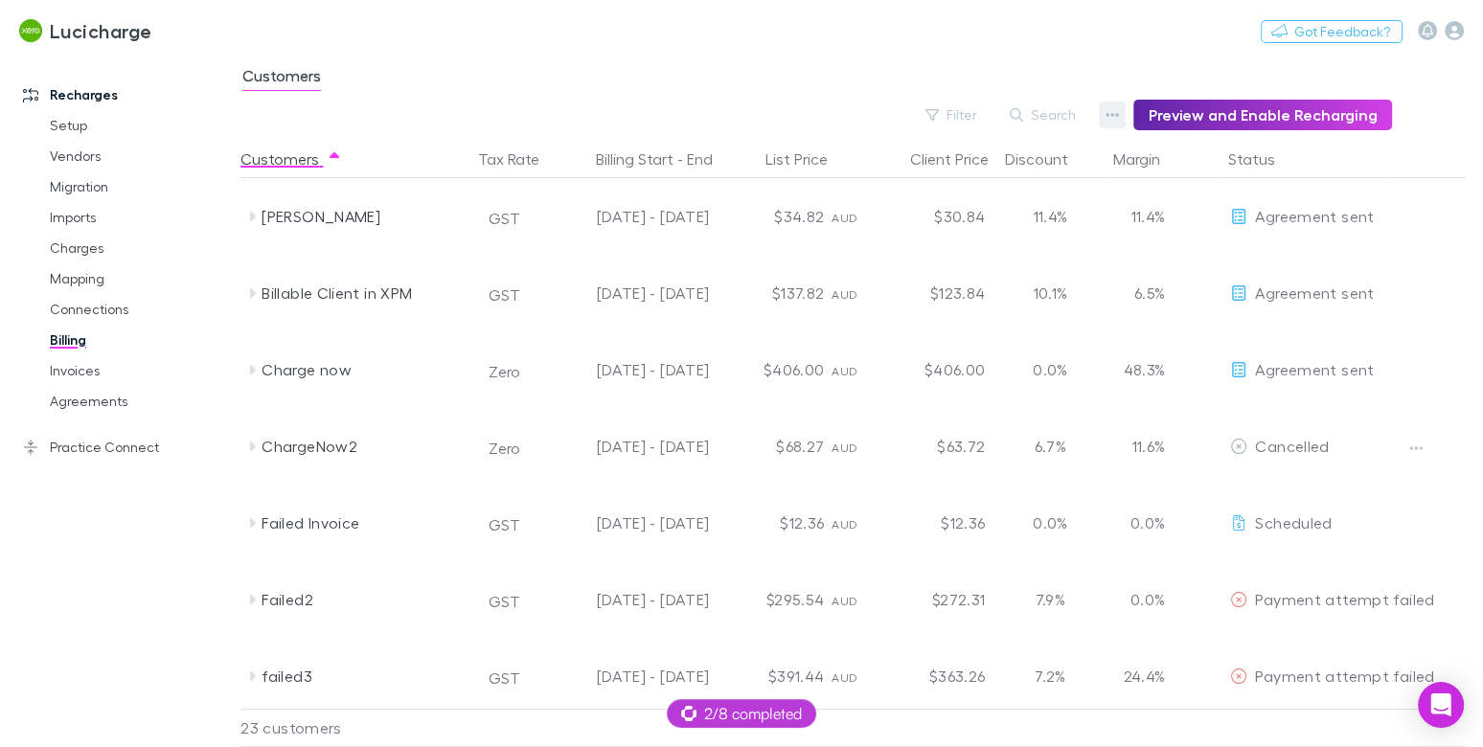
click at [1111, 109] on button "button" at bounding box center [1112, 115] width 27 height 27
click at [972, 218] on p "Admin Fee" at bounding box center [1003, 211] width 233 height 23
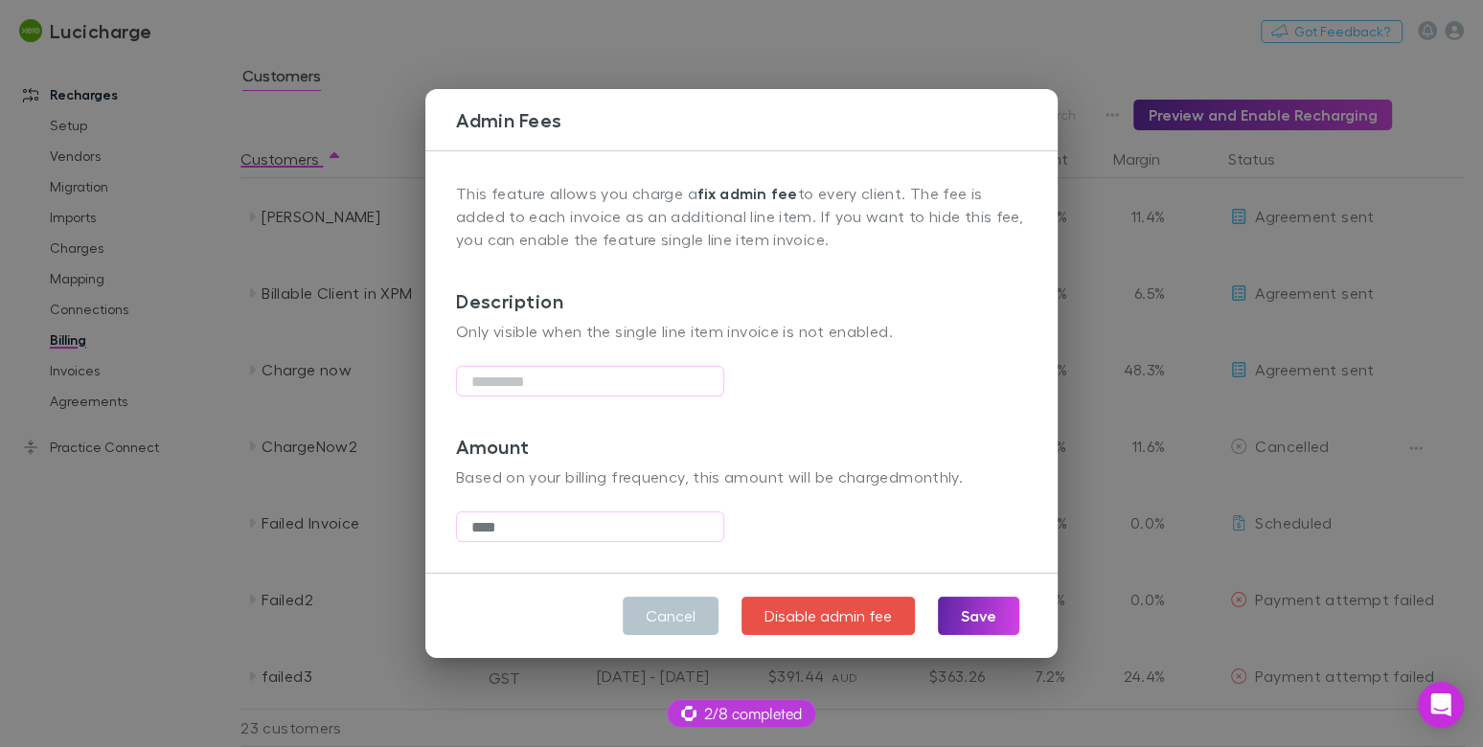
click at [259, 474] on div "Admin Fees This feature allows you charge a fix admin fee to every client. The …" at bounding box center [741, 373] width 1483 height 747
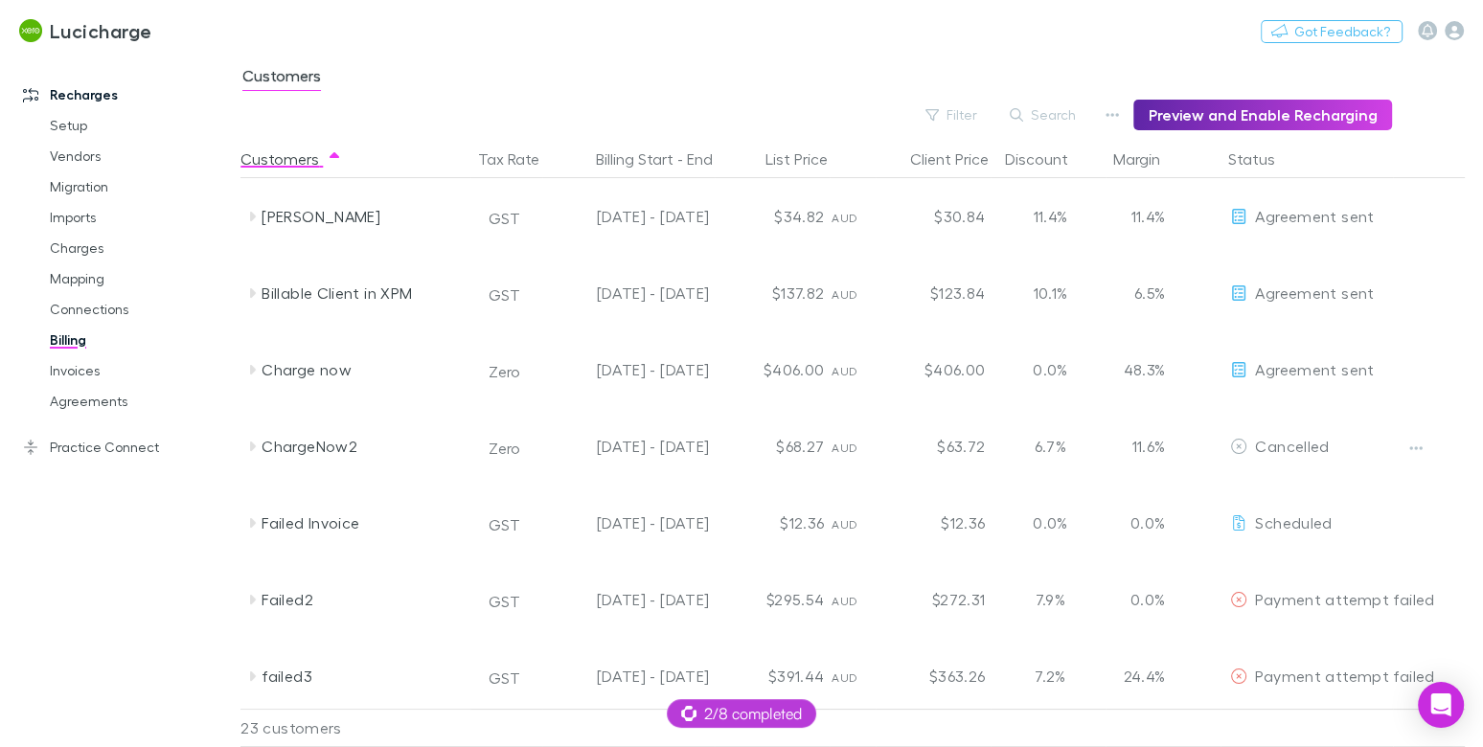
click at [105, 280] on link "Mapping" at bounding box center [134, 279] width 206 height 31
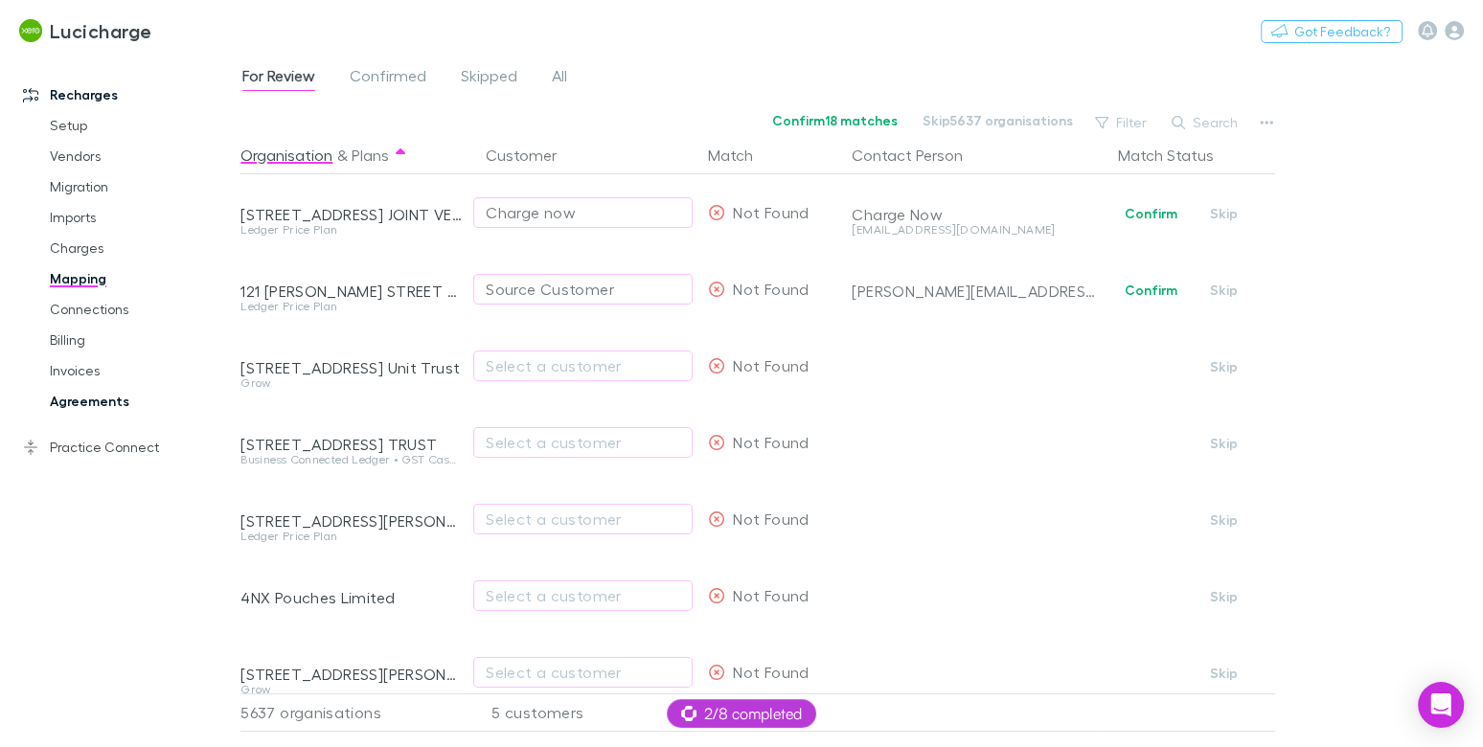
click at [100, 404] on link "Agreements" at bounding box center [134, 401] width 206 height 31
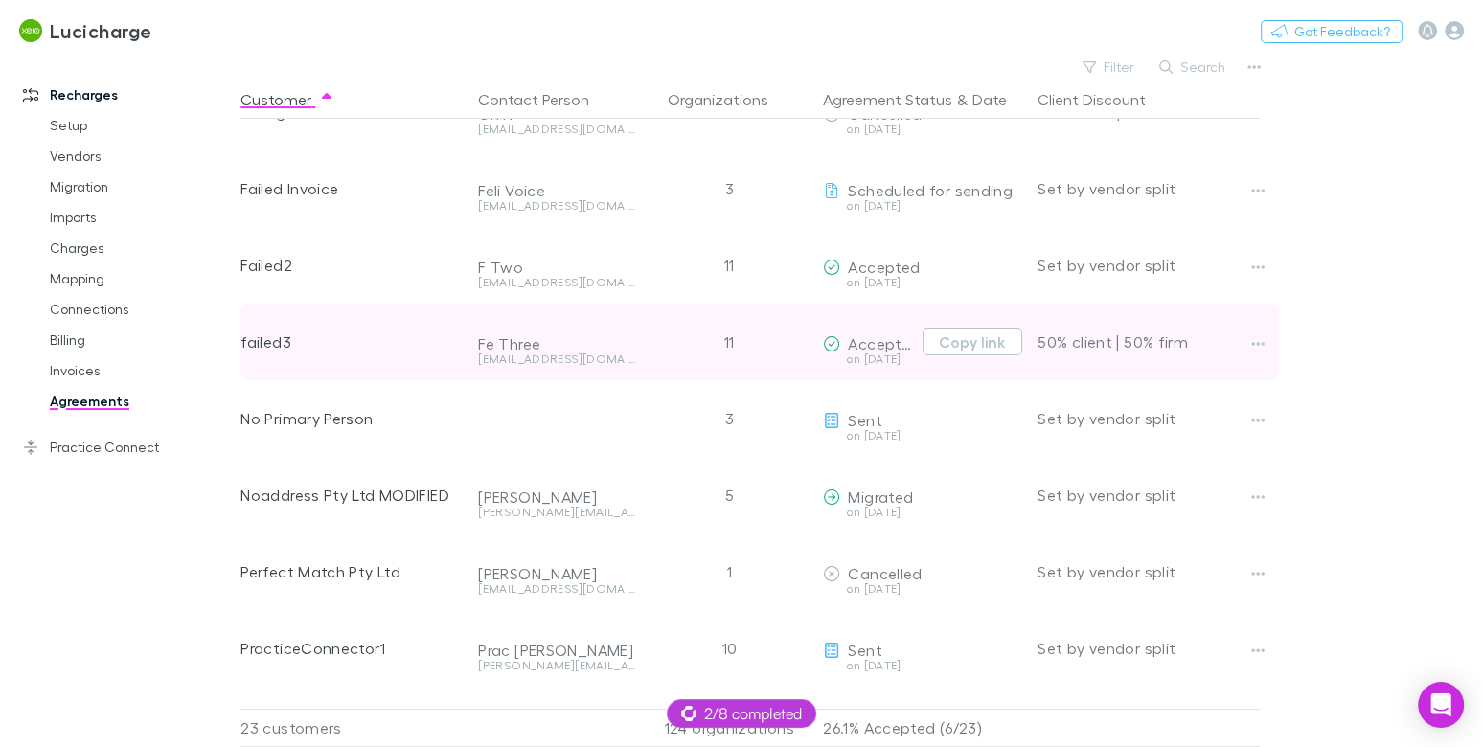
scroll to position [283, 0]
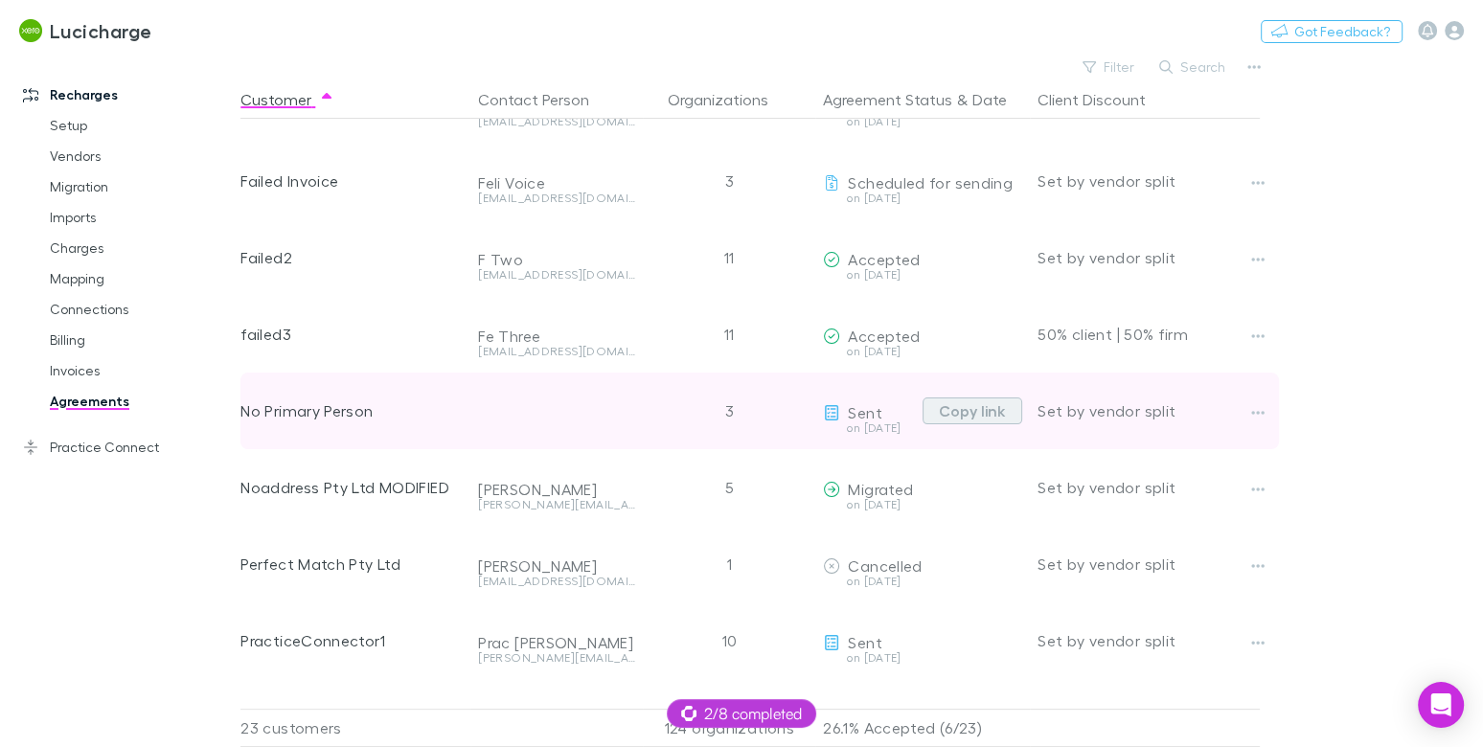
click at [979, 416] on button "Copy link" at bounding box center [973, 411] width 100 height 27
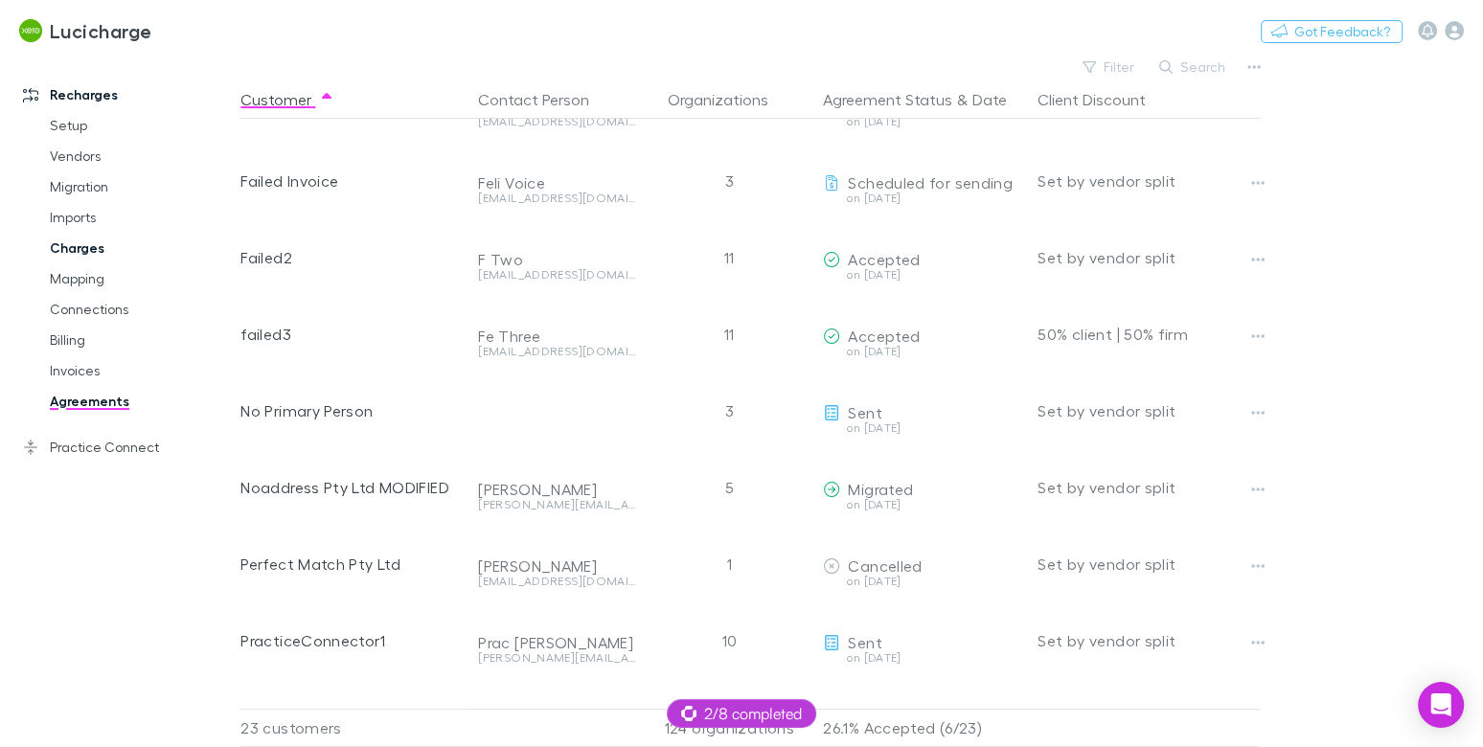
click at [89, 252] on link "Charges" at bounding box center [134, 248] width 206 height 31
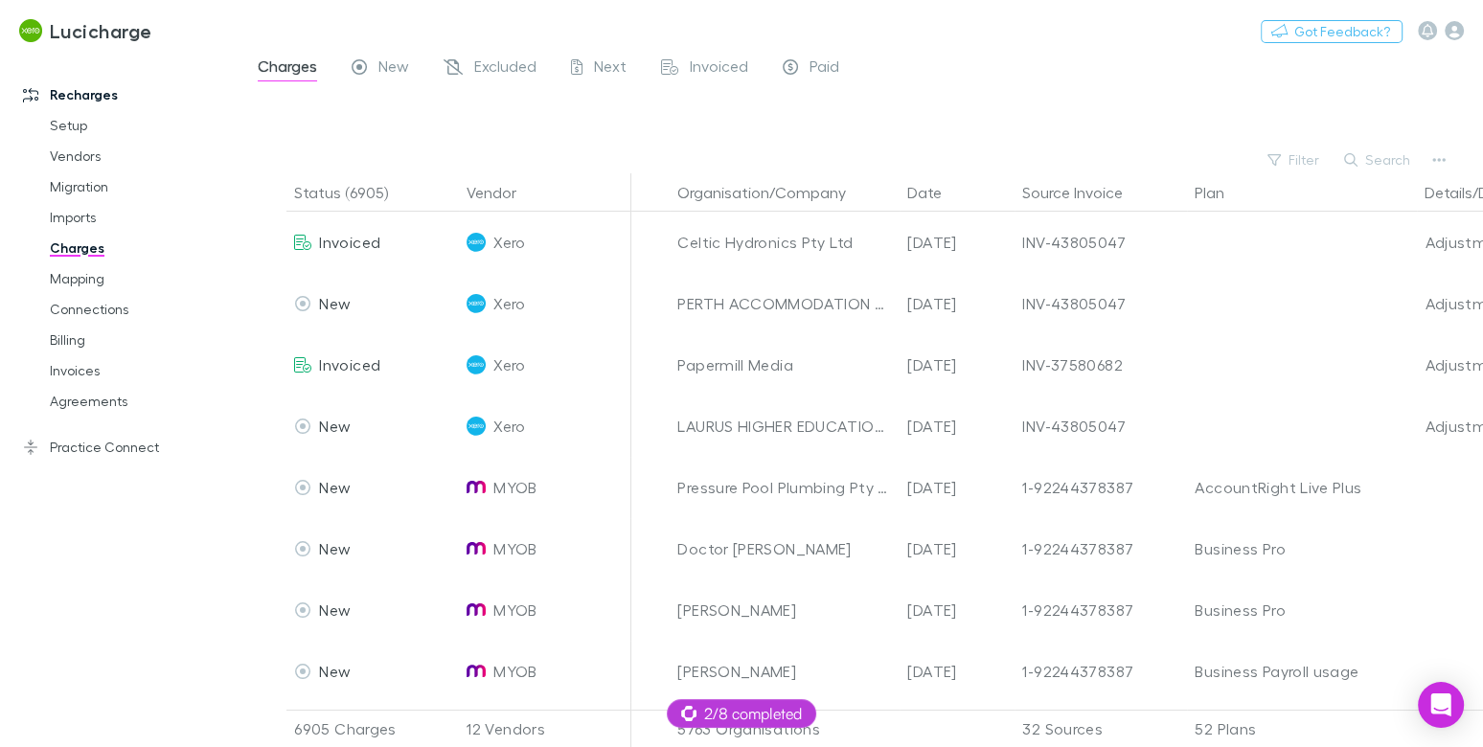
click at [86, 242] on link "Charges" at bounding box center [134, 248] width 206 height 31
click at [1299, 169] on button "Filter" at bounding box center [1294, 160] width 73 height 23
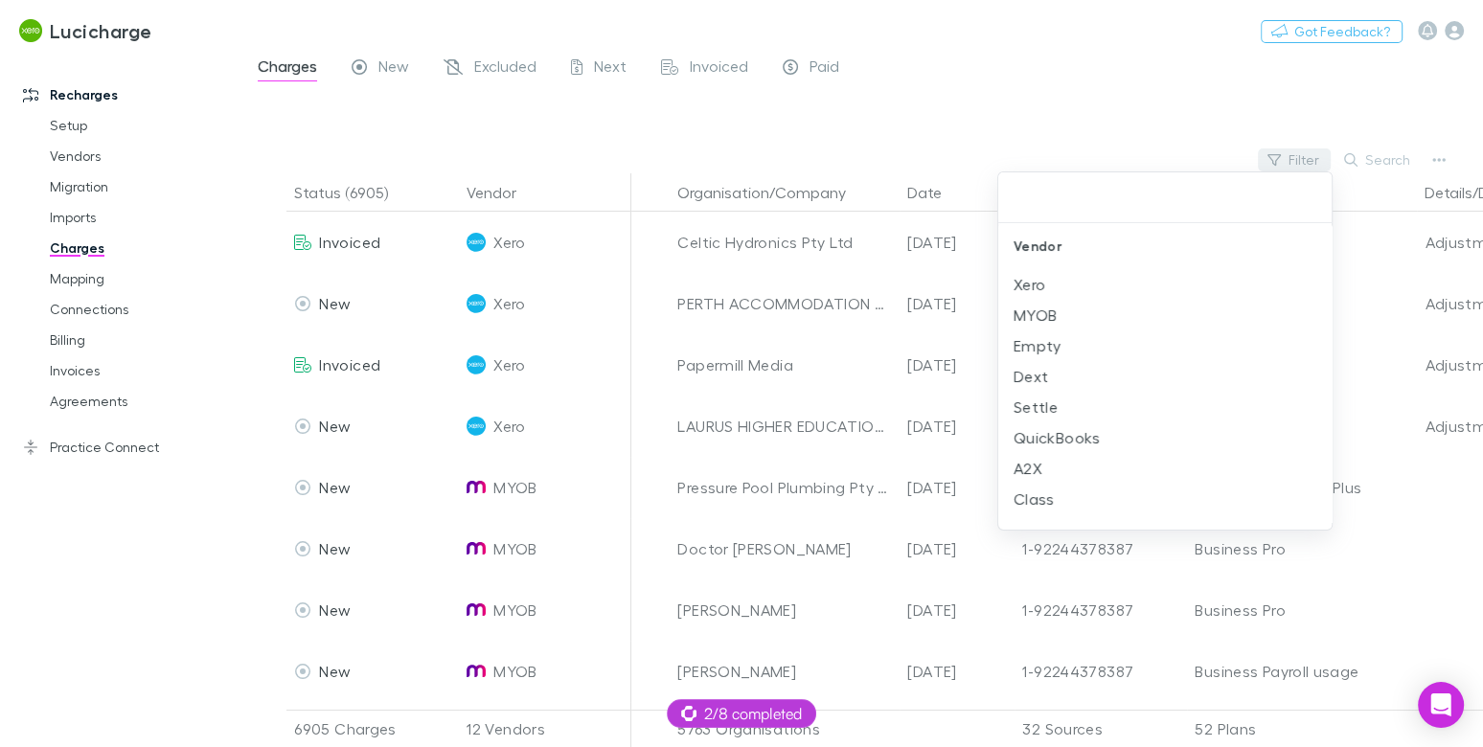
click at [1298, 162] on div at bounding box center [741, 373] width 1483 height 747
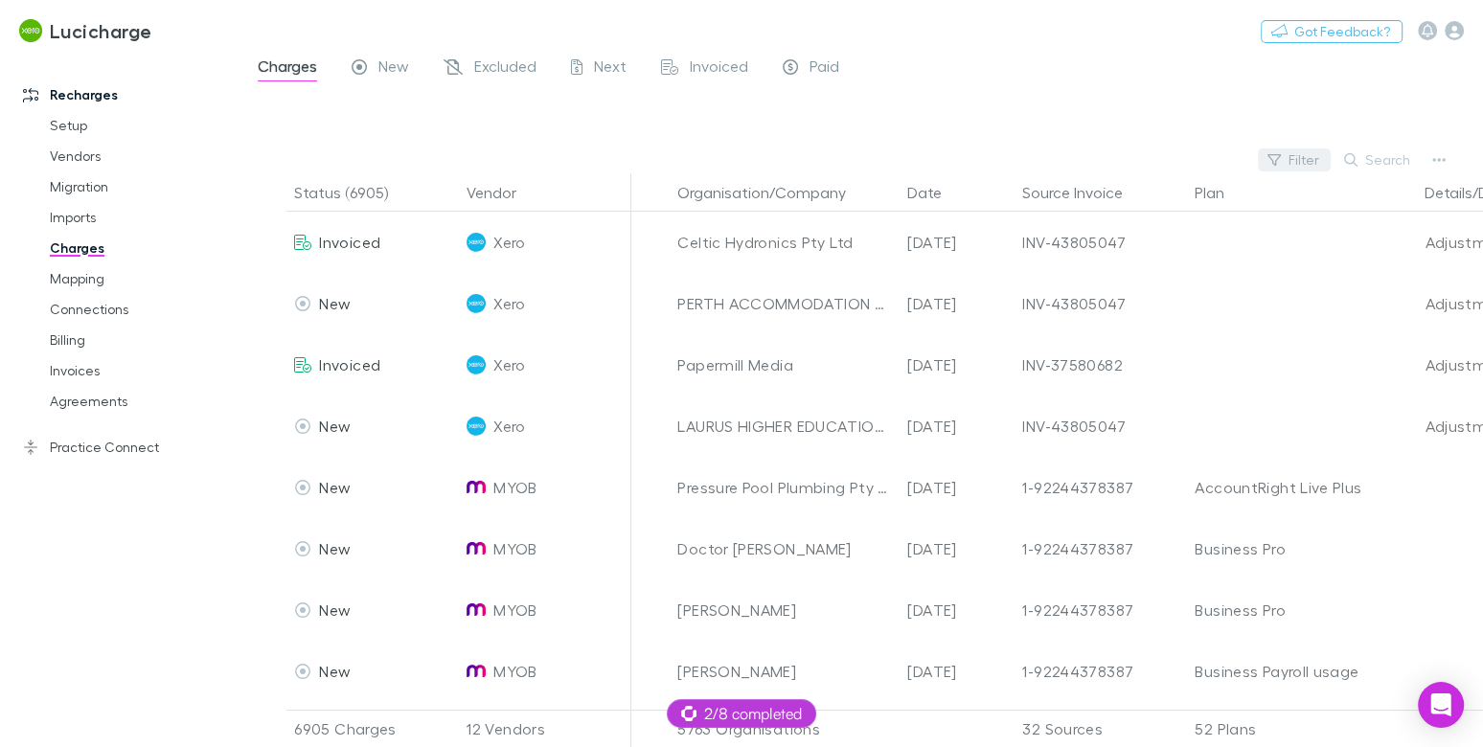
click at [1302, 160] on button "Filter" at bounding box center [1294, 160] width 73 height 23
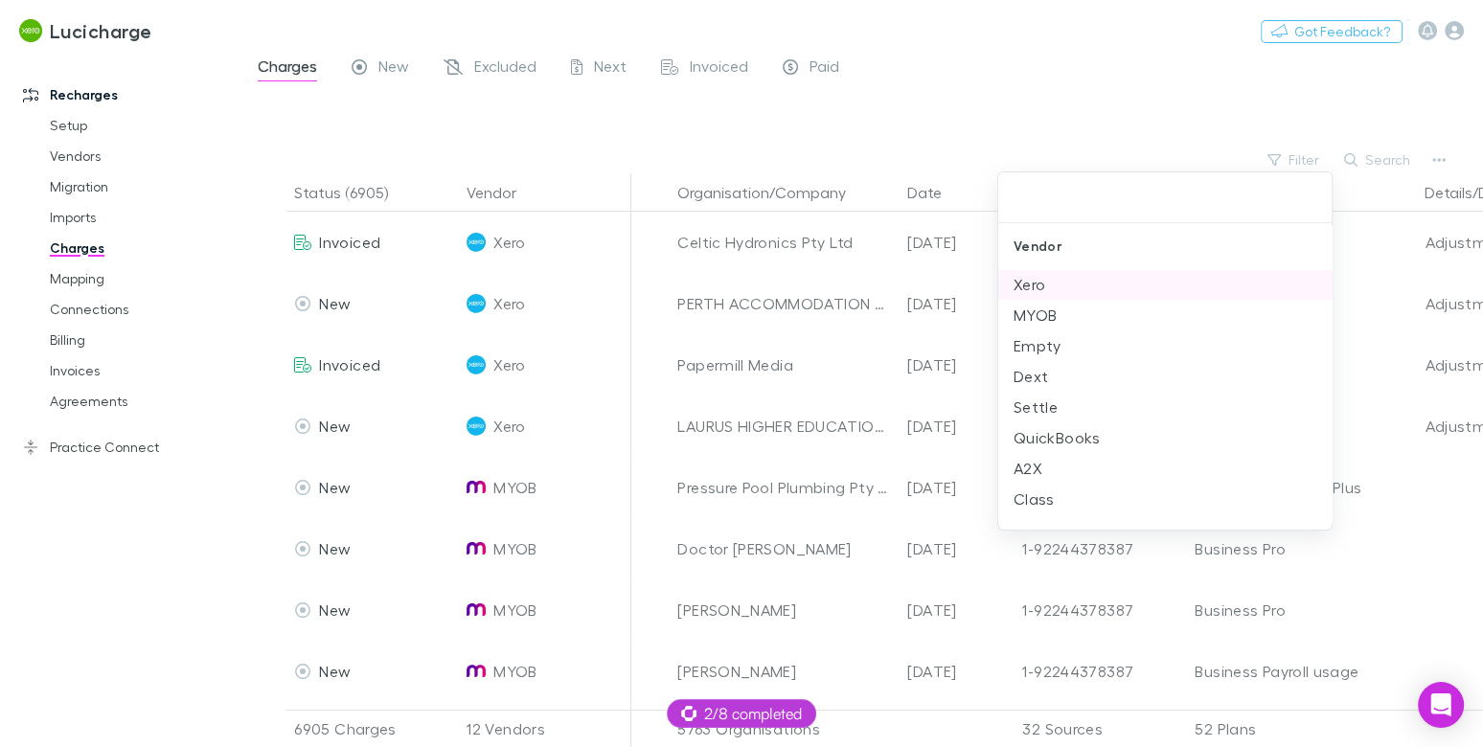
click at [1034, 274] on li "Xero" at bounding box center [1166, 284] width 334 height 31
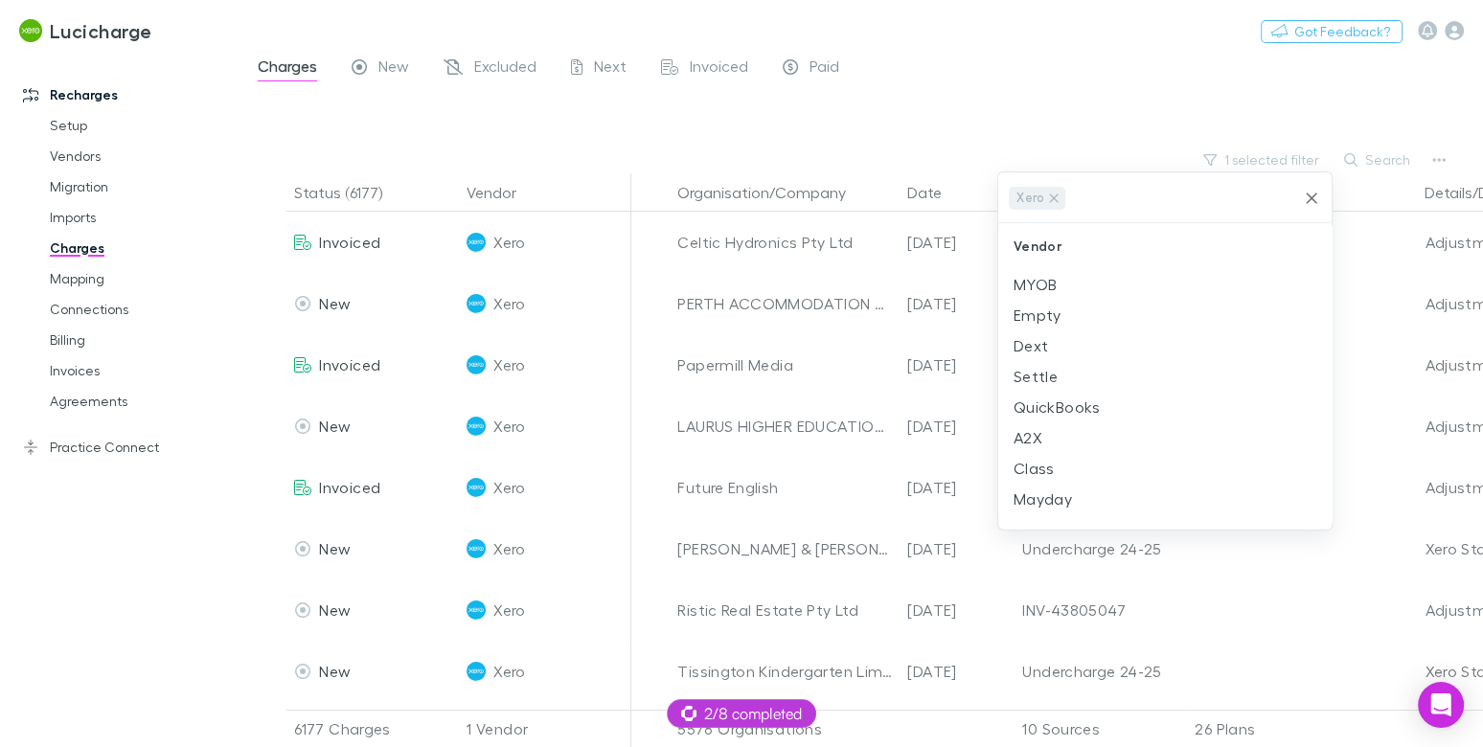
drag, startPoint x: 730, startPoint y: 129, endPoint x: 693, endPoint y: 183, distance: 65.4
click at [733, 128] on div at bounding box center [741, 373] width 1483 height 747
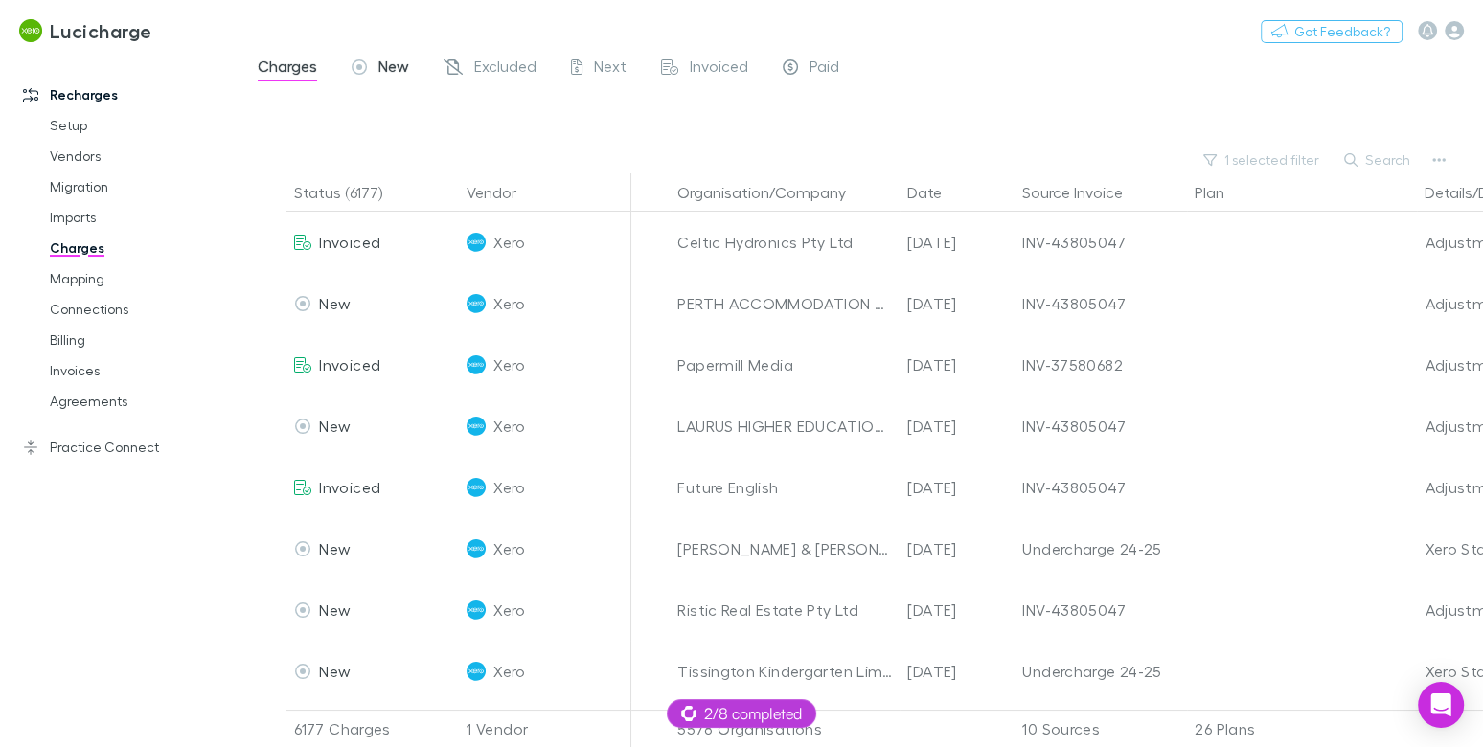
click at [397, 61] on span "New" at bounding box center [394, 69] width 31 height 25
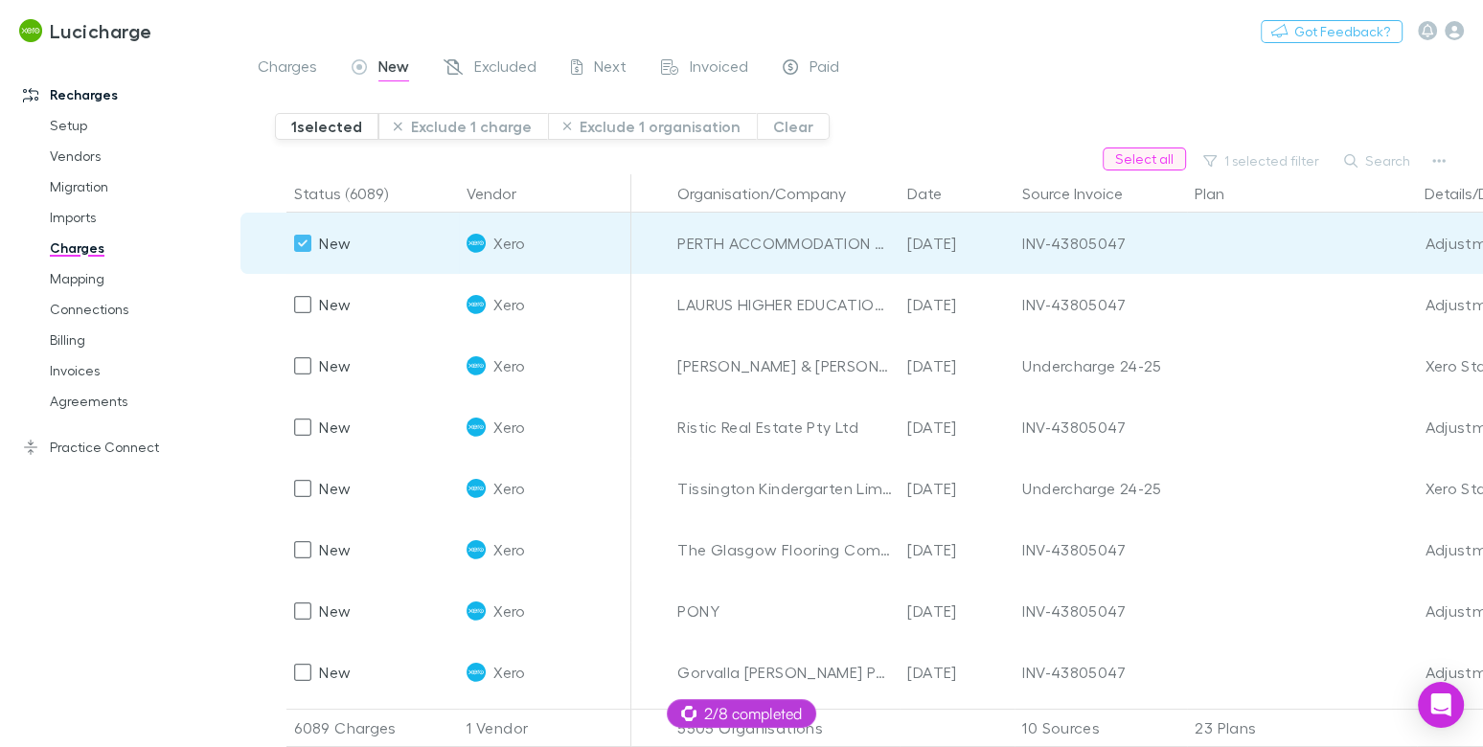
click at [1149, 153] on button "Select all" at bounding box center [1144, 159] width 83 height 23
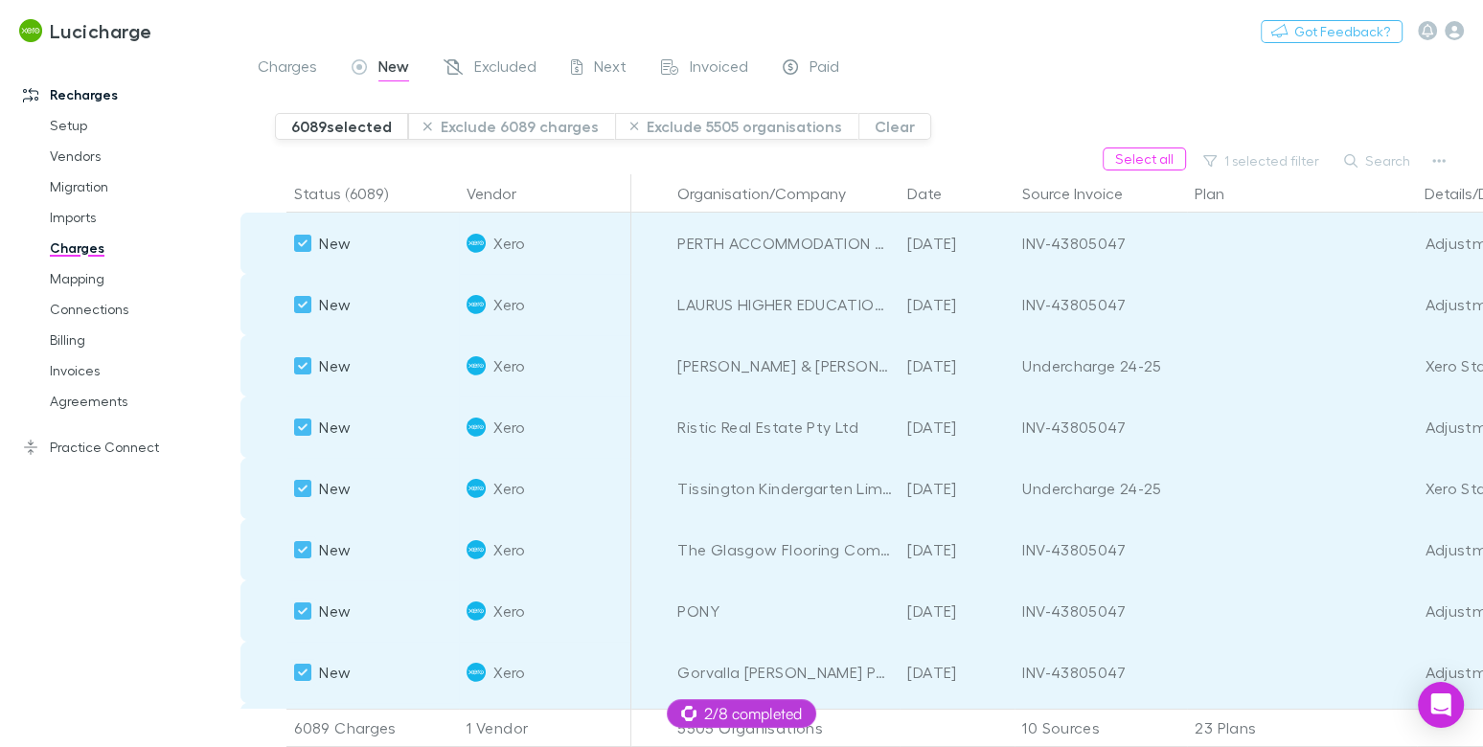
click at [1134, 100] on div "6089 selected Exclude 6089 charges Exclude 5505 organisations Clear" at bounding box center [879, 118] width 1208 height 57
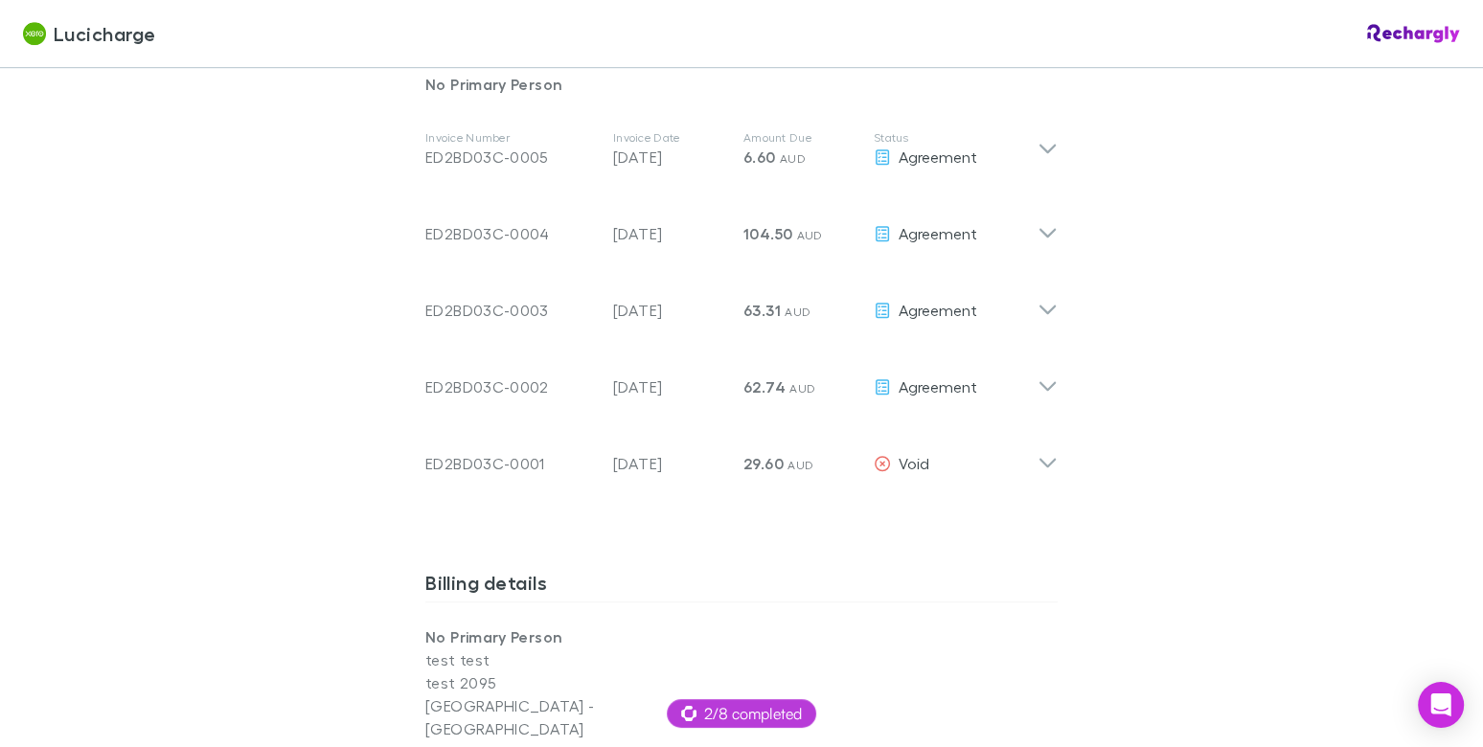
scroll to position [934, 0]
